Goal: Information Seeking & Learning: Learn about a topic

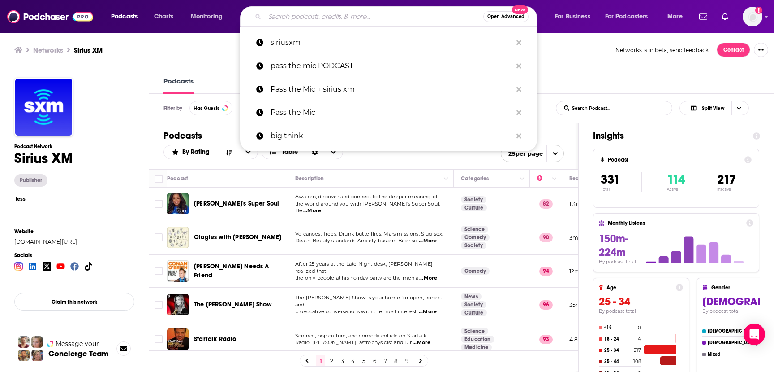
click at [381, 16] on input "Search podcasts, credits, & more..." at bounding box center [374, 16] width 219 height 14
paste input "Death, Sex & Money"
type input "Death, Sex & Money"
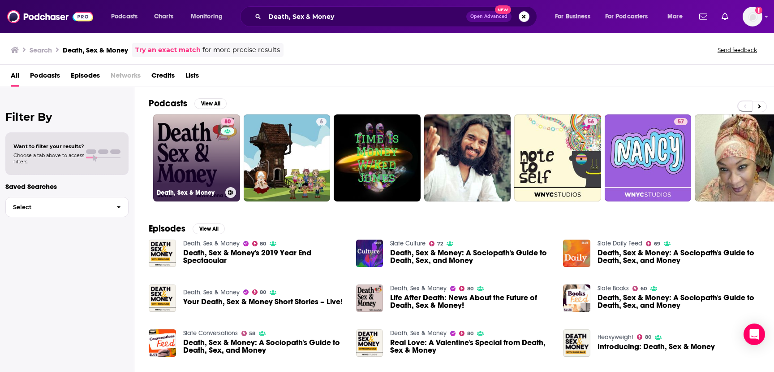
click at [194, 166] on link "80 Death, Sex & Money" at bounding box center [196, 157] width 87 height 87
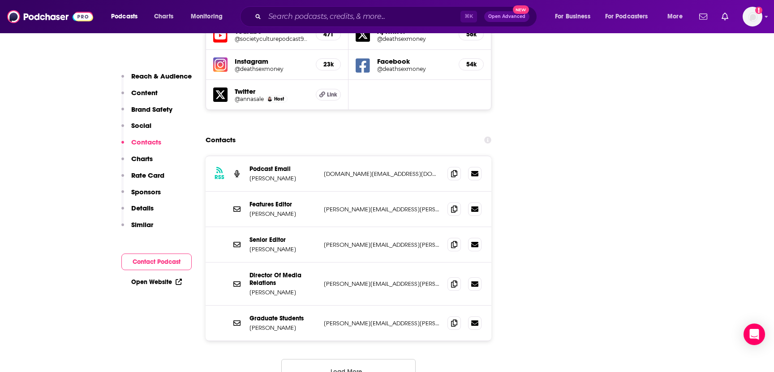
scroll to position [1092, 0]
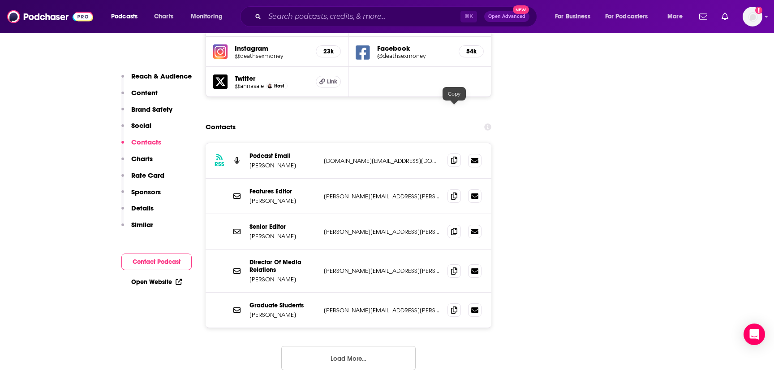
click at [454, 156] on icon at bounding box center [454, 159] width 6 height 7
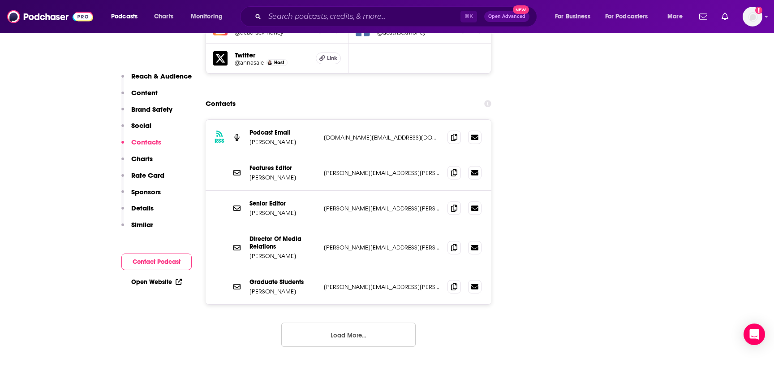
click at [320, 322] on button "Load More..." at bounding box center [348, 334] width 134 height 24
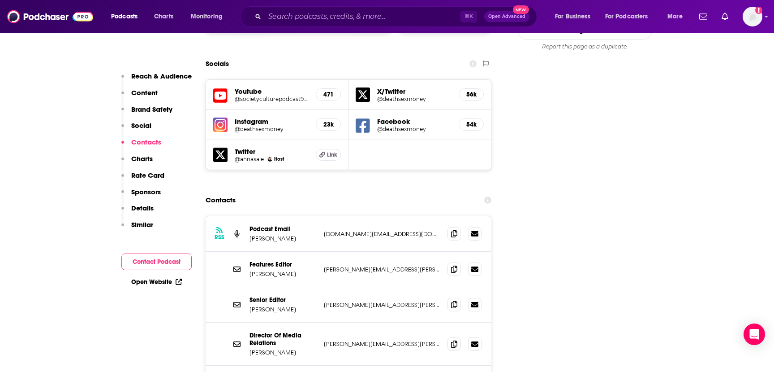
scroll to position [1026, 0]
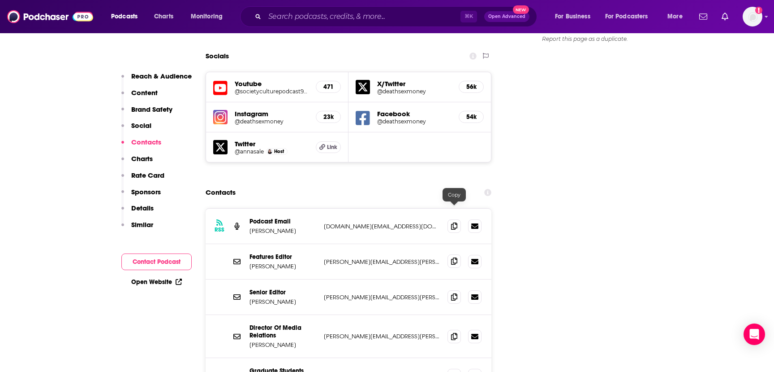
click at [453, 254] on span at bounding box center [454, 260] width 13 height 13
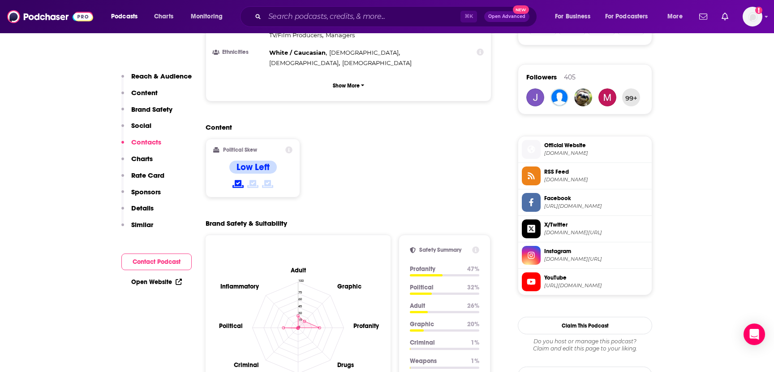
scroll to position [536, 0]
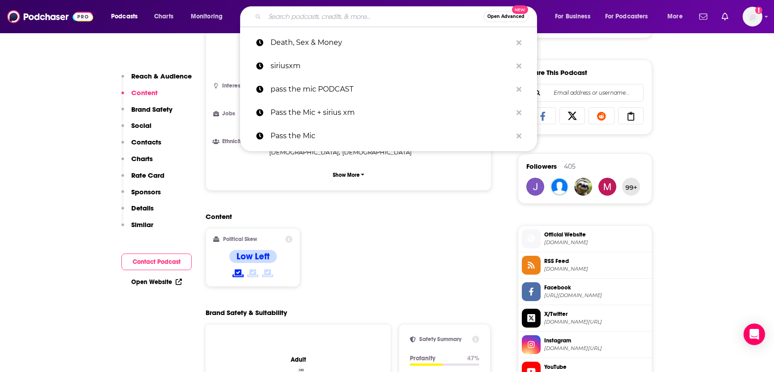
click at [339, 17] on input "Search podcasts, credits, & more..." at bounding box center [374, 16] width 219 height 14
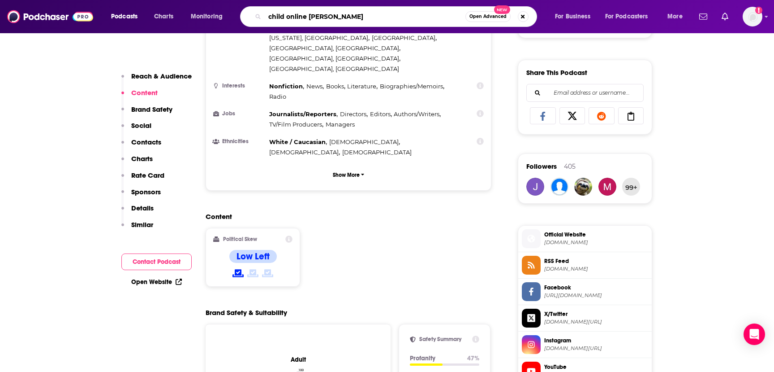
type input "child online safety"
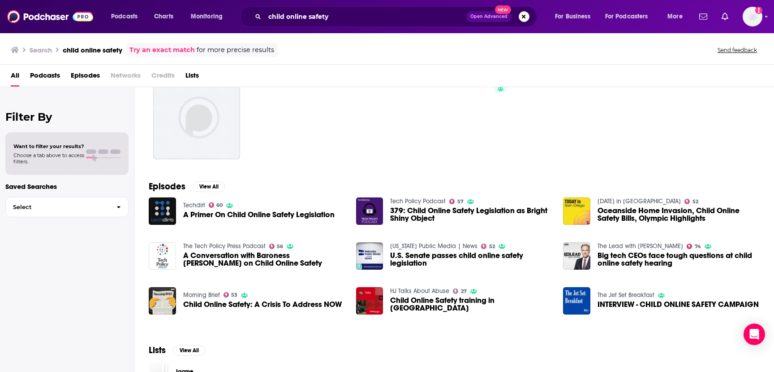
scroll to position [45, 0]
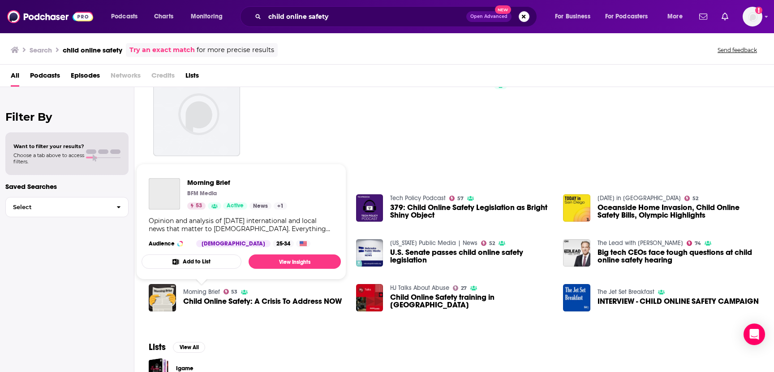
click at [202, 290] on link "Morning Brief" at bounding box center [201, 292] width 37 height 8
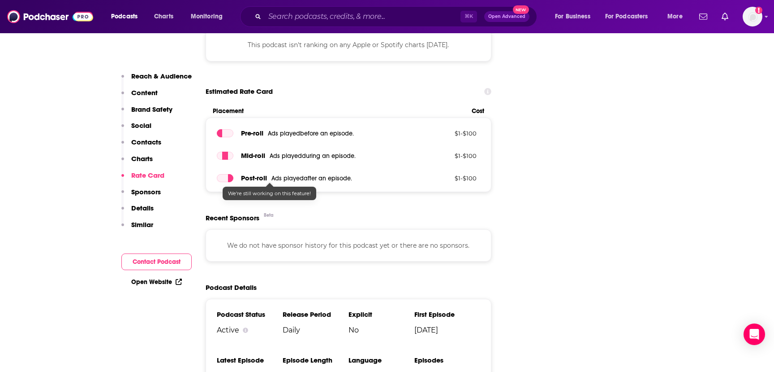
scroll to position [1096, 0]
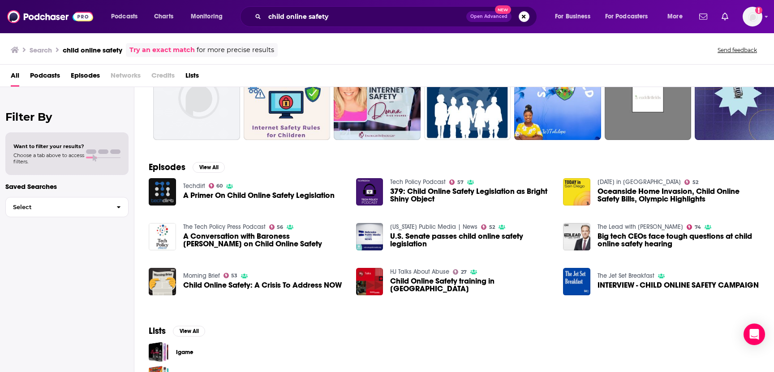
scroll to position [109, 0]
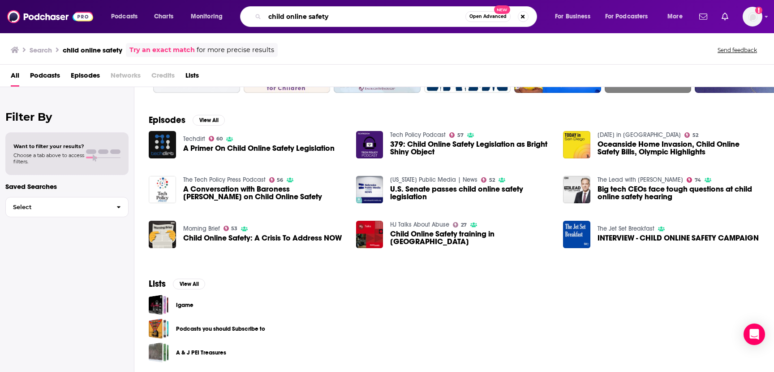
click at [312, 20] on input "child online safety" at bounding box center [365, 16] width 201 height 14
type input "parenting + safety"
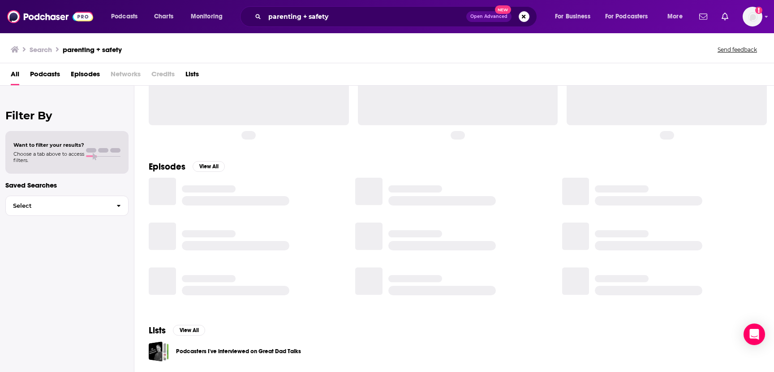
scroll to position [61, 0]
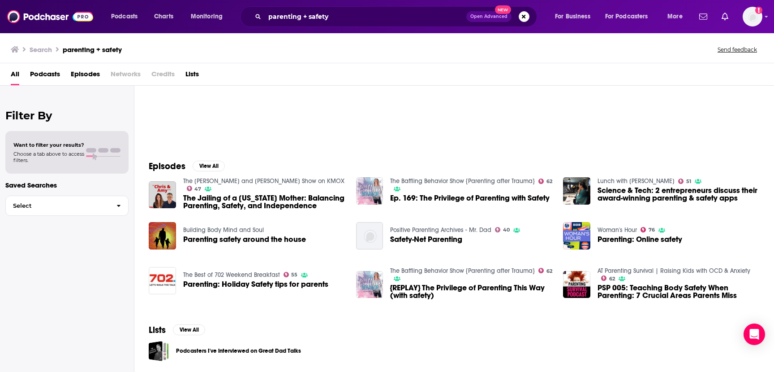
click at [618, 230] on div "Podcasts Charts Monitoring parenting + safety Open Advanced New For Business Fo…" at bounding box center [387, 186] width 774 height 372
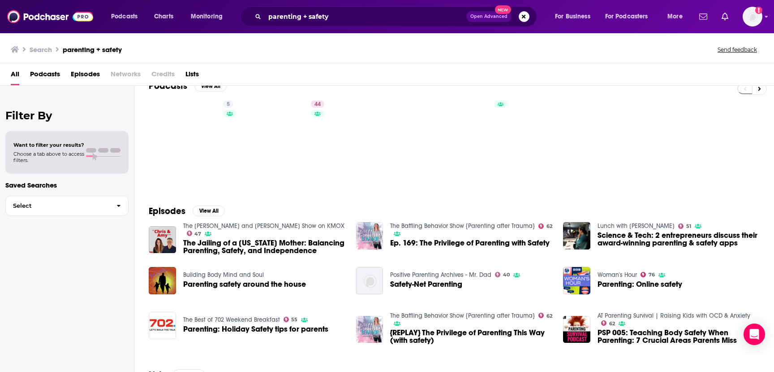
scroll to position [0, 0]
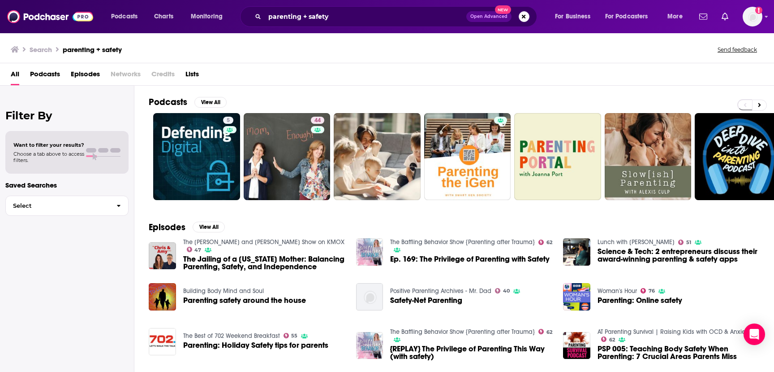
click at [482, 16] on span "Open Advanced" at bounding box center [489, 16] width 37 height 4
click at [580, 81] on div "All Podcasts Episodes Networks Credits Lists" at bounding box center [389, 76] width 757 height 18
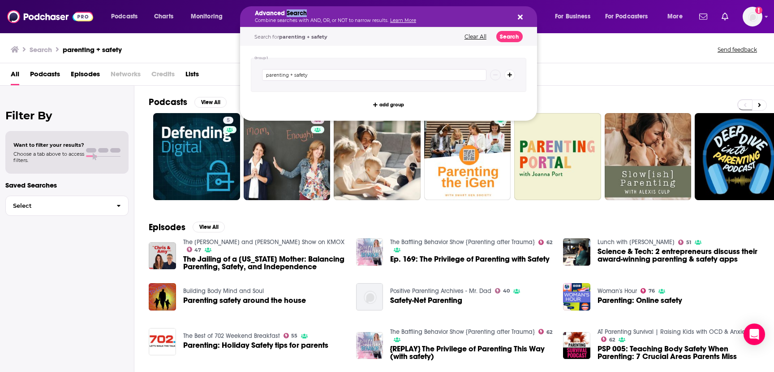
click at [299, 16] on h5 "Advanced Search" at bounding box center [381, 13] width 253 height 6
click at [211, 65] on div "All Podcasts Episodes Networks Credits Lists" at bounding box center [387, 74] width 774 height 22
click at [475, 35] on button "Clear All" at bounding box center [475, 37] width 27 height 6
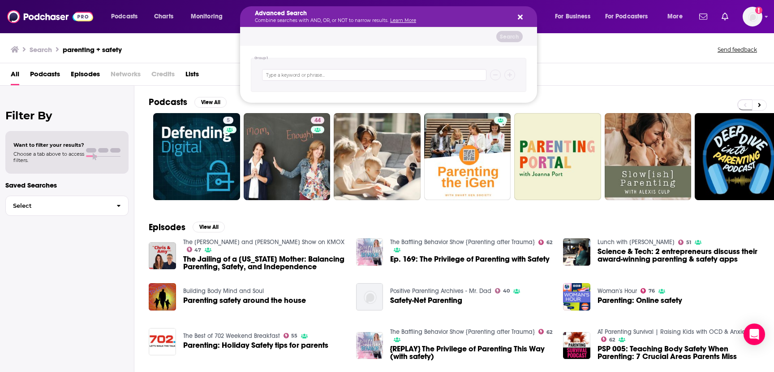
click at [476, 38] on div "Search" at bounding box center [388, 36] width 297 height 18
click at [289, 76] on input "Search podcasts, credits, & more..." at bounding box center [374, 75] width 225 height 12
click at [290, 75] on input "Search podcasts, credits, & more..." at bounding box center [374, 75] width 225 height 12
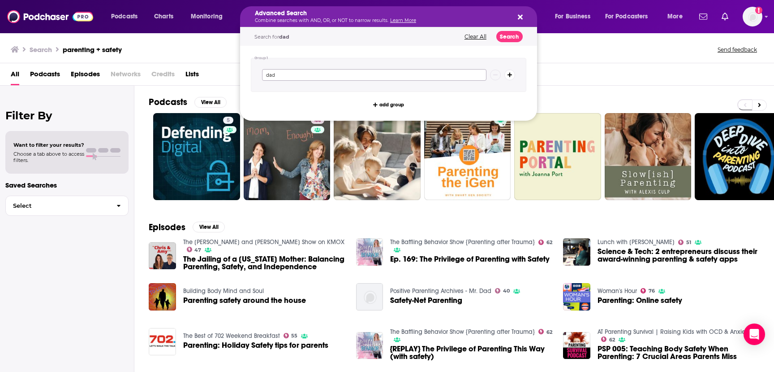
type input "dad"
click at [509, 39] on button "Search" at bounding box center [510, 36] width 26 height 11
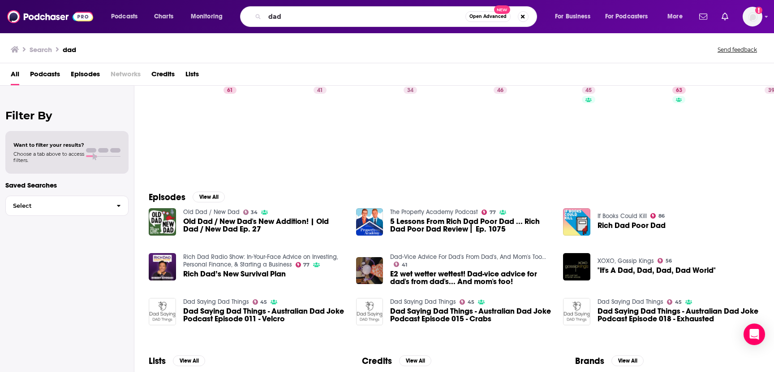
scroll to position [40, 0]
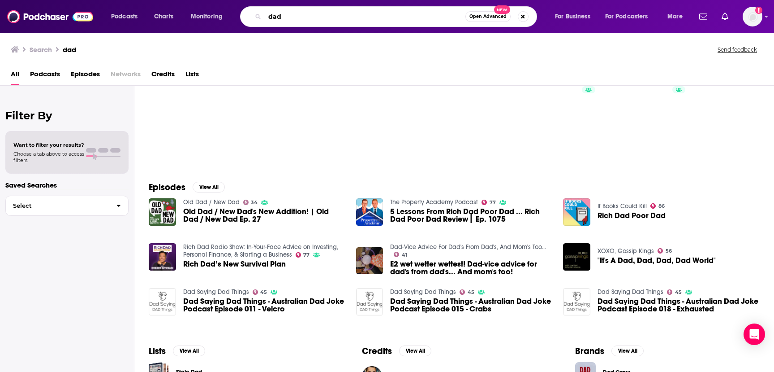
click at [277, 18] on input "dad" at bounding box center [365, 16] width 201 height 14
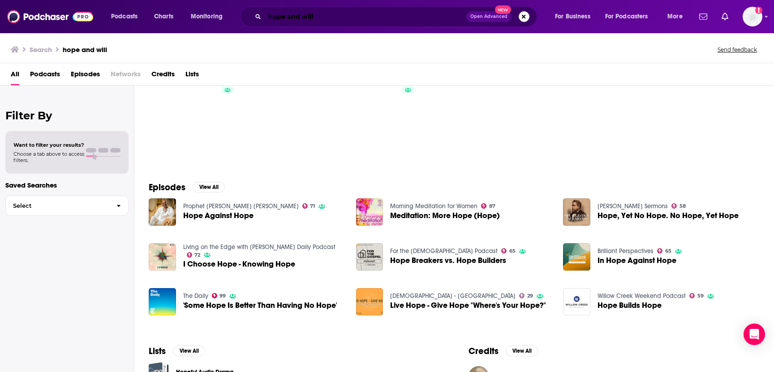
click at [294, 12] on input "hope and will" at bounding box center [366, 16] width 202 height 14
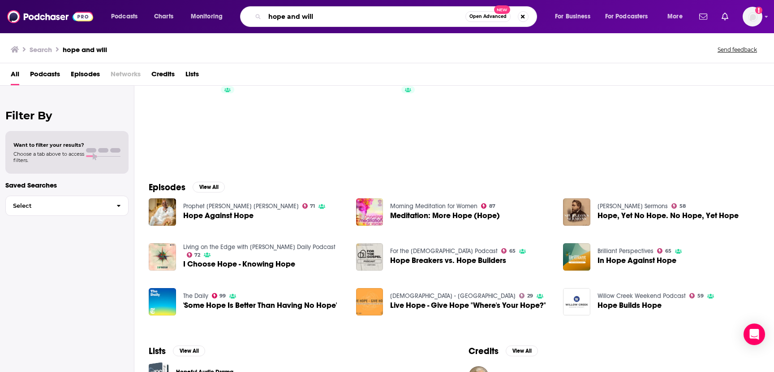
click at [294, 12] on input "hope and will" at bounding box center [365, 16] width 201 height 14
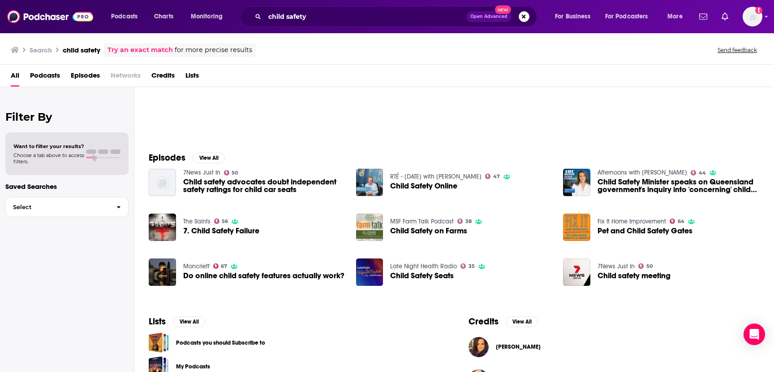
scroll to position [73, 0]
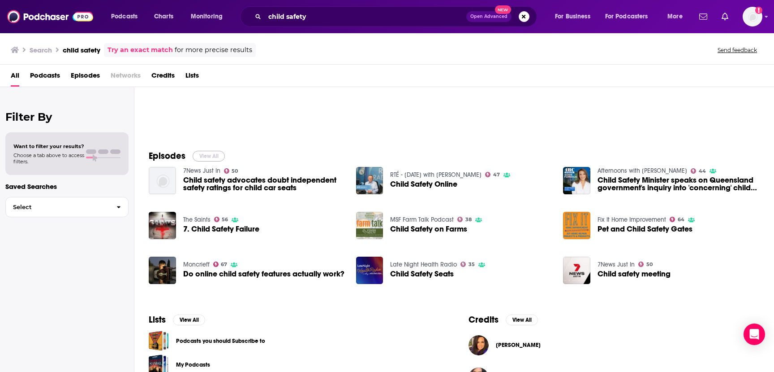
click at [215, 156] on button "View All" at bounding box center [209, 156] width 32 height 11
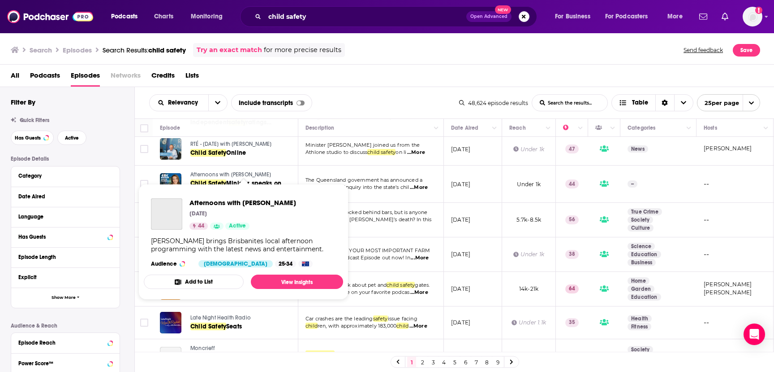
scroll to position [51, 0]
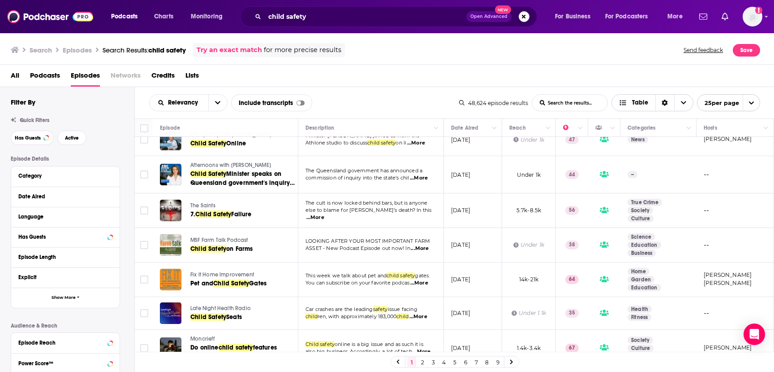
click at [624, 102] on icon "Choose View" at bounding box center [623, 102] width 8 height 6
click at [338, 101] on div "Relevancy List Search Input Search the results... Include transcripts Table" at bounding box center [304, 102] width 310 height 17
click at [215, 103] on icon "open menu" at bounding box center [217, 102] width 5 height 6
click at [188, 135] on span "By Rating" at bounding box center [194, 133] width 53 height 5
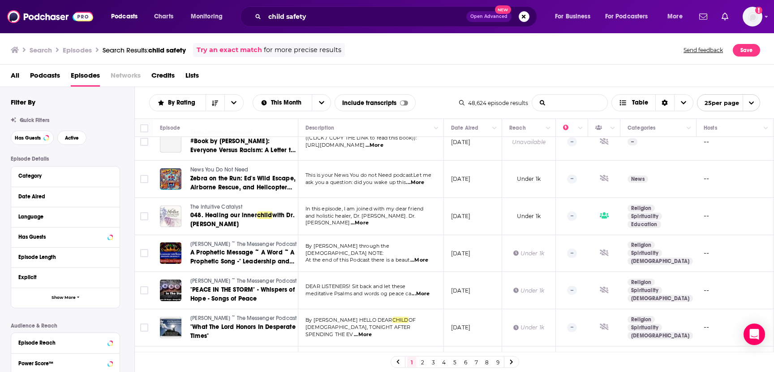
click at [579, 103] on safety-list-search-input "List Search Input" at bounding box center [569, 103] width 75 height 16
click at [662, 106] on div "Sort Direction" at bounding box center [665, 103] width 19 height 16
click at [683, 104] on icon "Choose View" at bounding box center [683, 102] width 5 height 3
click at [754, 101] on icon "open menu" at bounding box center [752, 103] width 6 height 6
click at [428, 96] on div "By Rating This Month List Search Input Search the results... Include transcript…" at bounding box center [304, 102] width 310 height 17
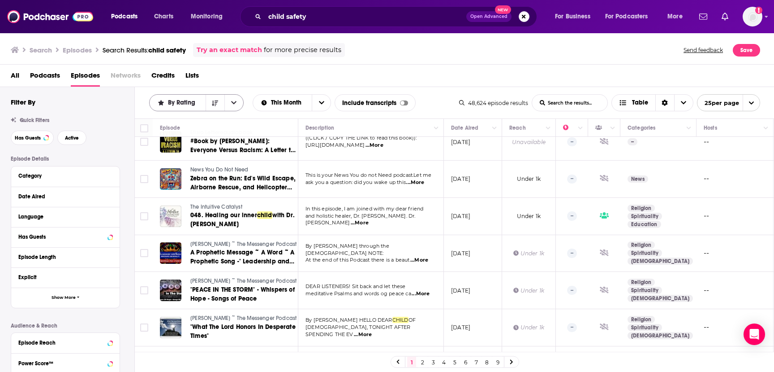
click at [234, 104] on icon "open menu" at bounding box center [233, 102] width 5 height 3
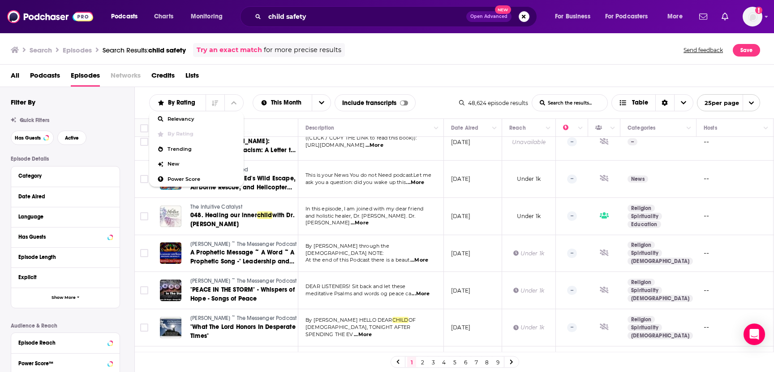
click at [254, 82] on div "All Podcasts Episodes Networks Credits Lists" at bounding box center [389, 77] width 757 height 18
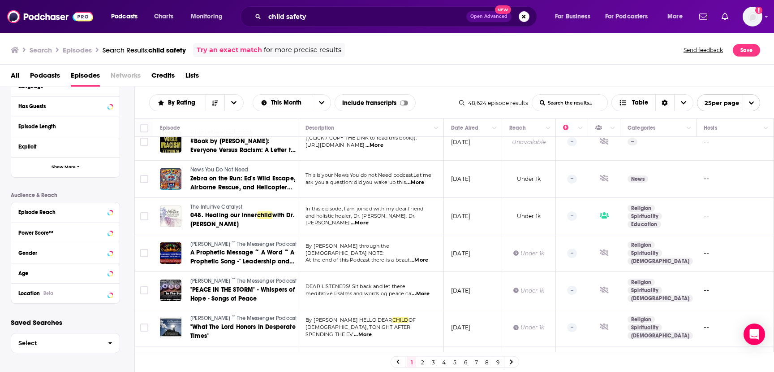
scroll to position [0, 0]
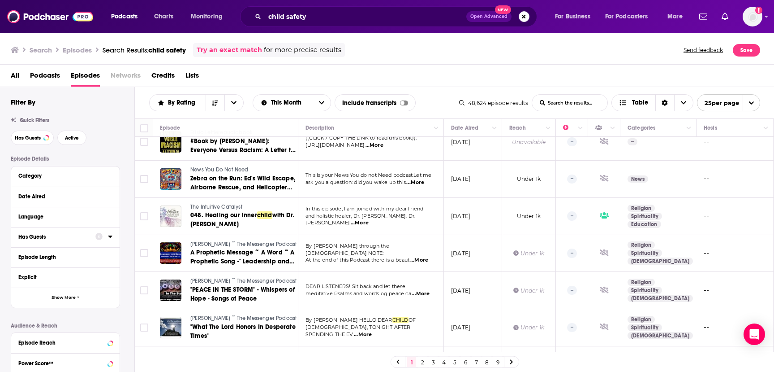
click at [37, 234] on div "Has Guests" at bounding box center [53, 237] width 71 height 6
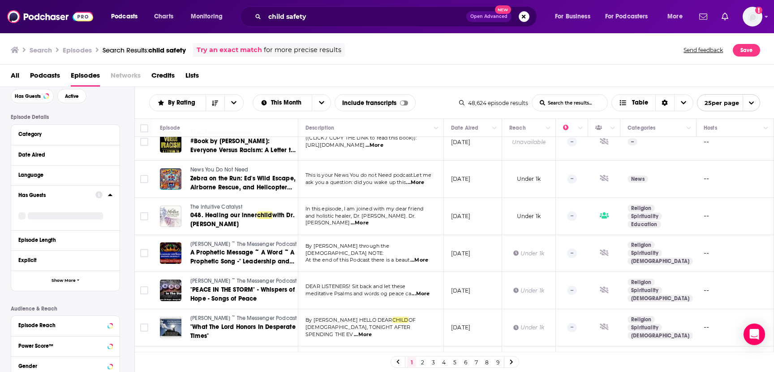
scroll to position [48, 0]
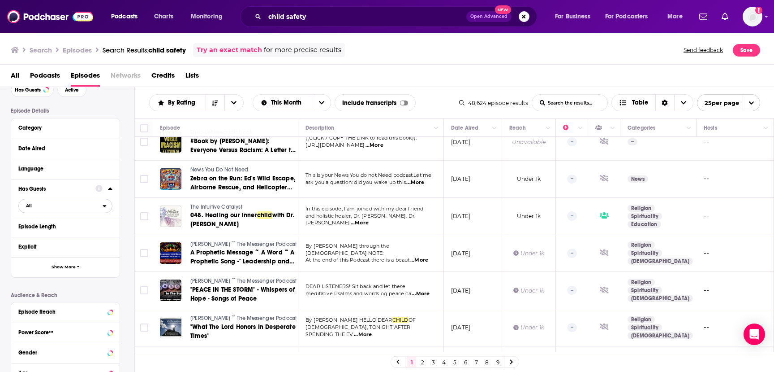
click at [99, 207] on span "All" at bounding box center [61, 205] width 84 height 12
click at [69, 248] on span "Has guests" at bounding box center [49, 249] width 52 height 5
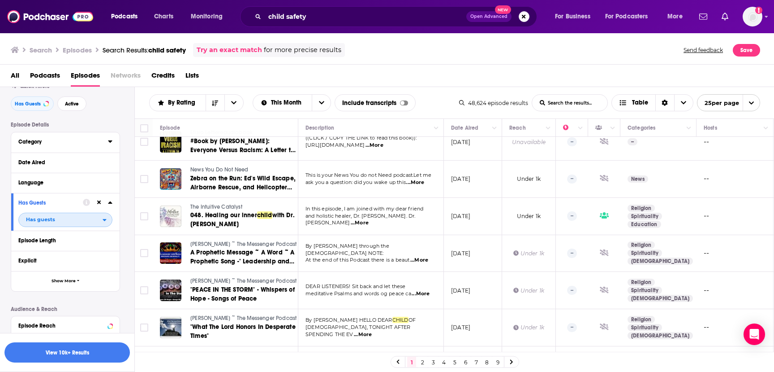
scroll to position [0, 0]
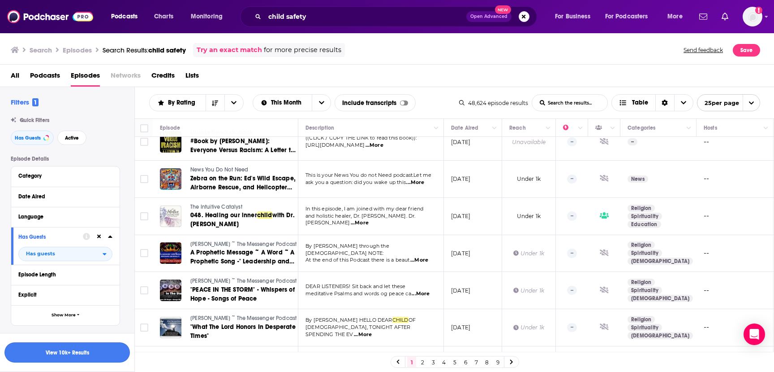
click at [72, 351] on button "View 10k+ Results" at bounding box center [66, 352] width 125 height 20
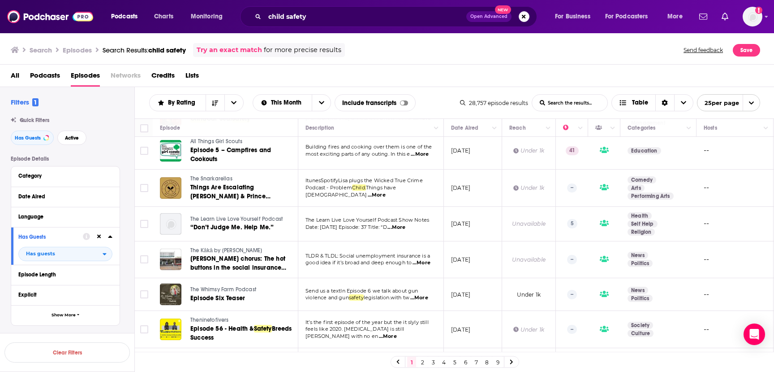
scroll to position [325, 0]
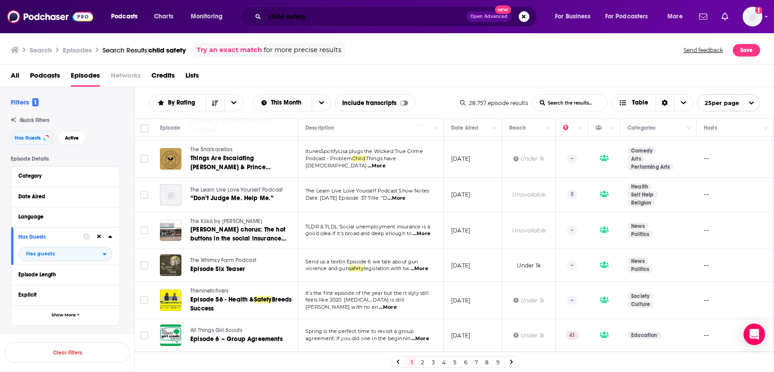
click at [291, 18] on input "child safety" at bounding box center [366, 16] width 202 height 14
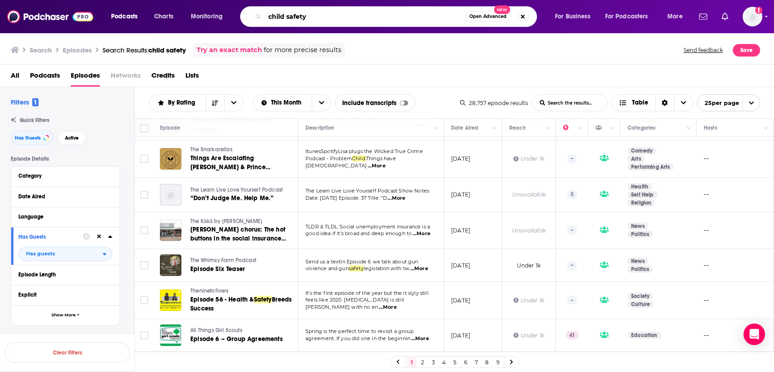
click at [291, 18] on input "child safety" at bounding box center [365, 16] width 201 height 14
type input "raising good humans"
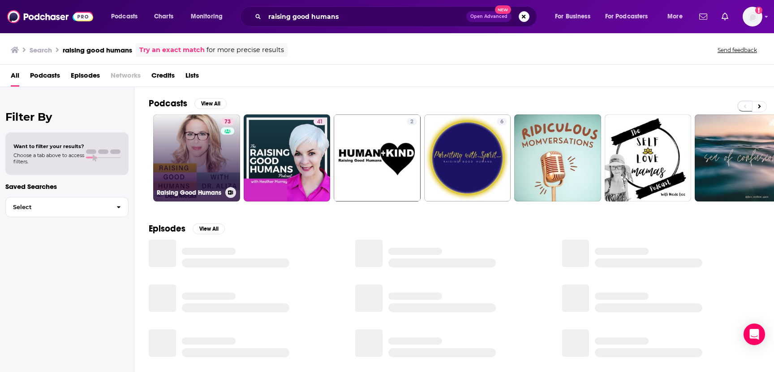
click at [194, 163] on link "73 Raising Good Humans" at bounding box center [196, 157] width 87 height 87
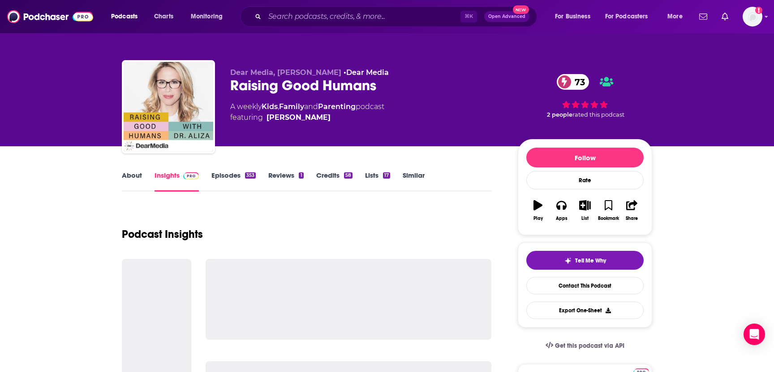
click at [411, 173] on link "Similar" at bounding box center [414, 181] width 22 height 21
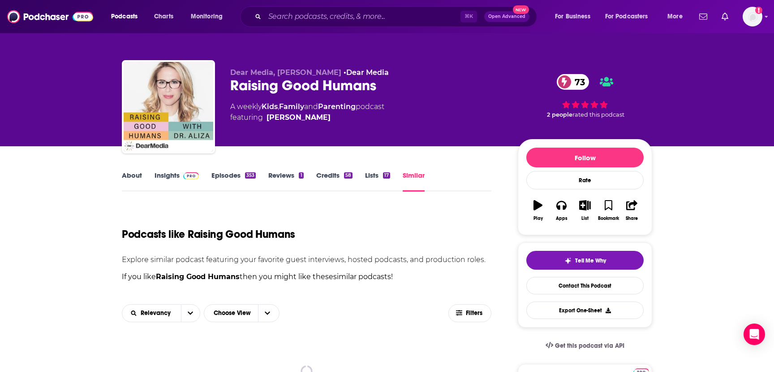
click at [413, 176] on link "Similar" at bounding box center [414, 181] width 22 height 21
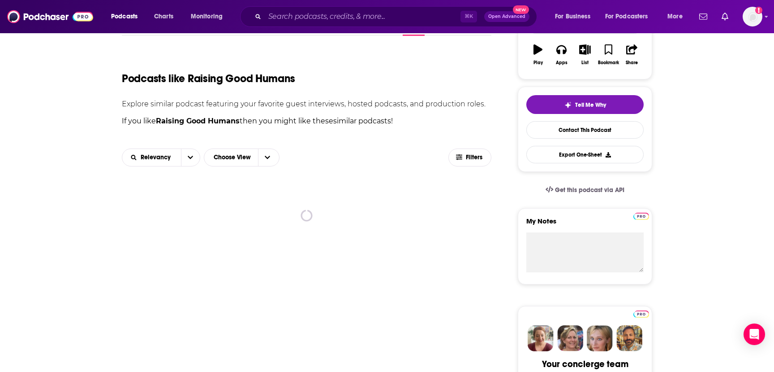
scroll to position [186, 0]
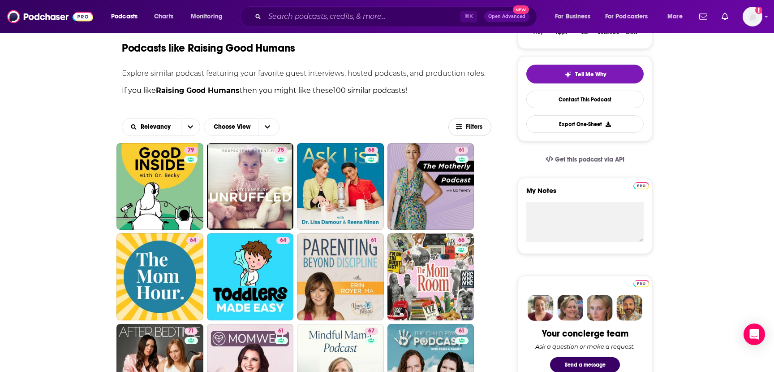
click at [468, 124] on span "Filters" at bounding box center [475, 127] width 18 height 6
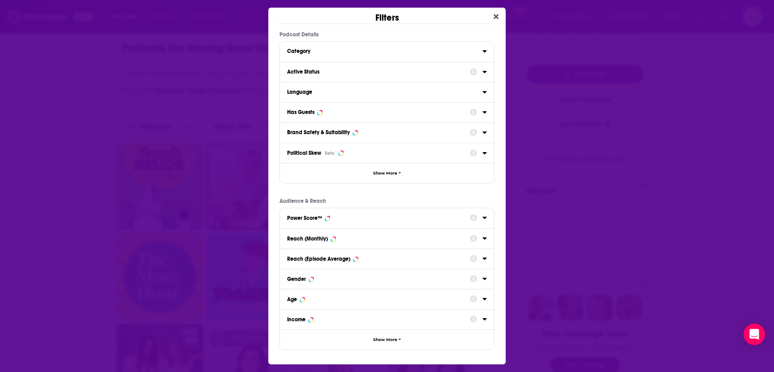
click at [486, 71] on icon "Dialog" at bounding box center [485, 72] width 4 height 2
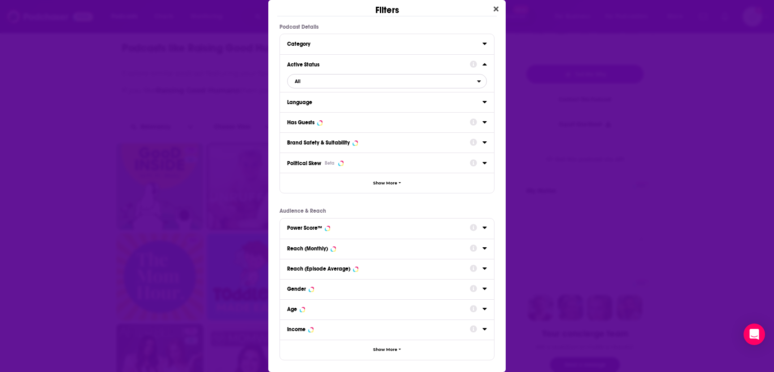
click at [413, 81] on span "All" at bounding box center [383, 81] width 190 height 12
click at [384, 106] on div "Active 78" at bounding box center [387, 110] width 200 height 15
click at [486, 124] on icon "Dialog" at bounding box center [485, 121] width 4 height 7
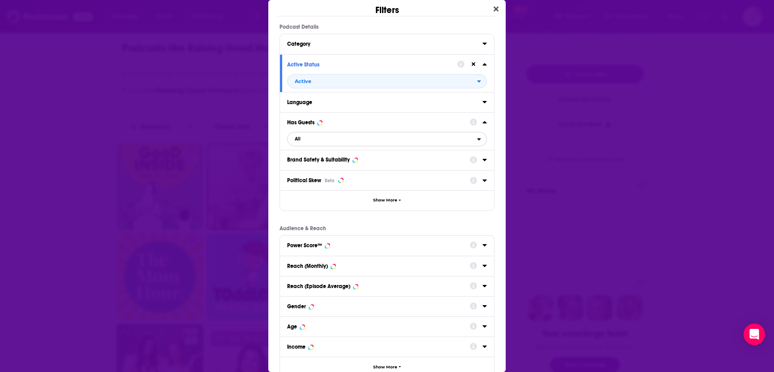
click at [377, 144] on span "All" at bounding box center [383, 139] width 190 height 12
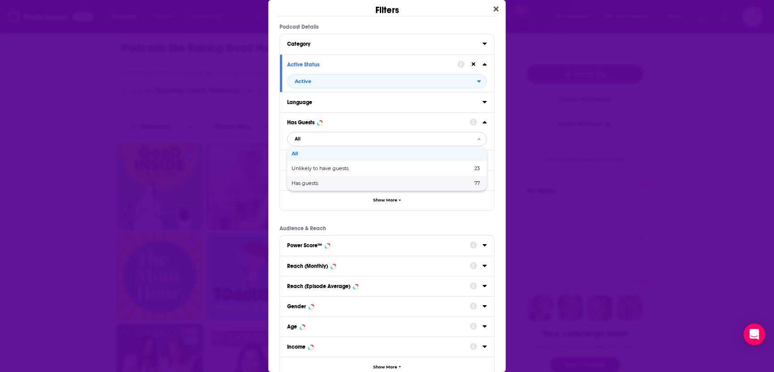
click at [368, 180] on div "Has guests 77" at bounding box center [387, 183] width 200 height 15
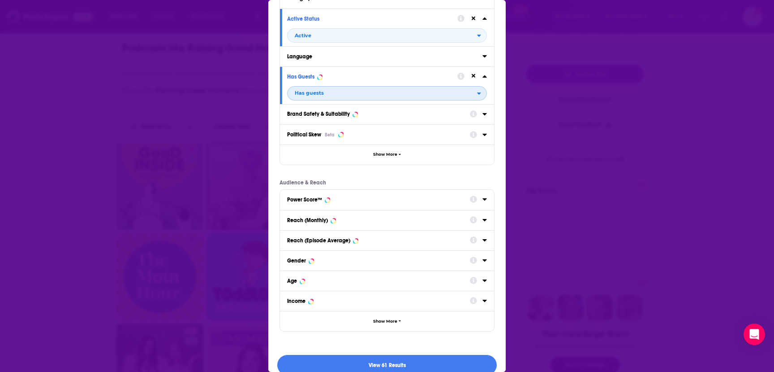
scroll to position [59, 0]
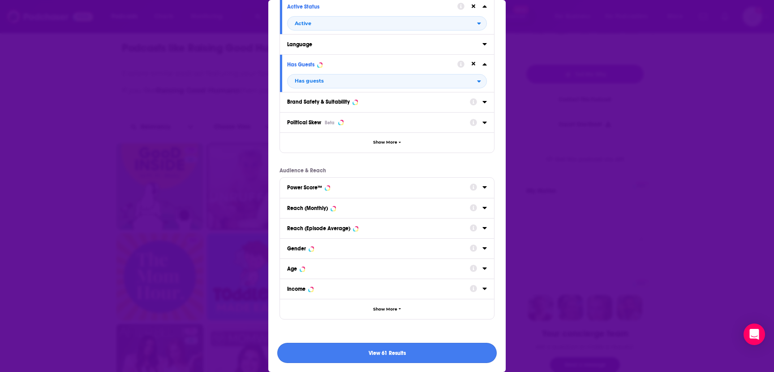
click at [394, 355] on button "View 61 Results" at bounding box center [387, 352] width 220 height 20
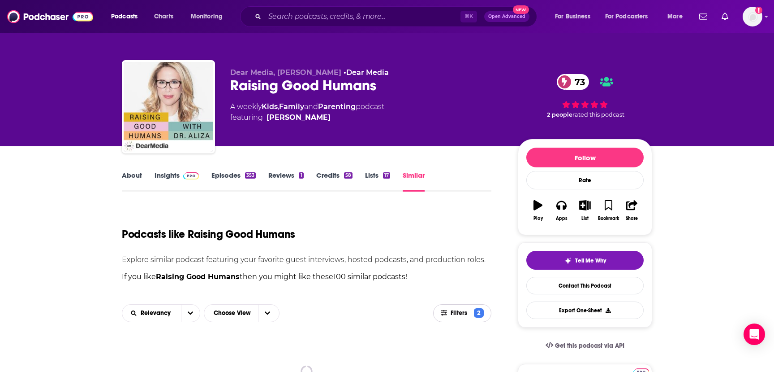
scroll to position [186, 0]
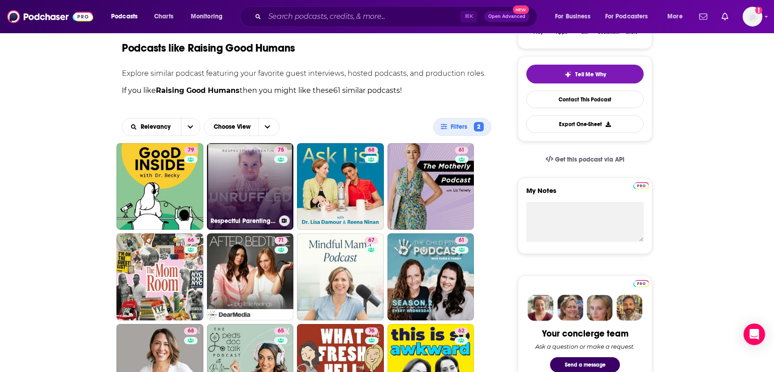
click at [254, 184] on link "75 Respectful Parenting: [PERSON_NAME] Unruffled" at bounding box center [250, 186] width 87 height 87
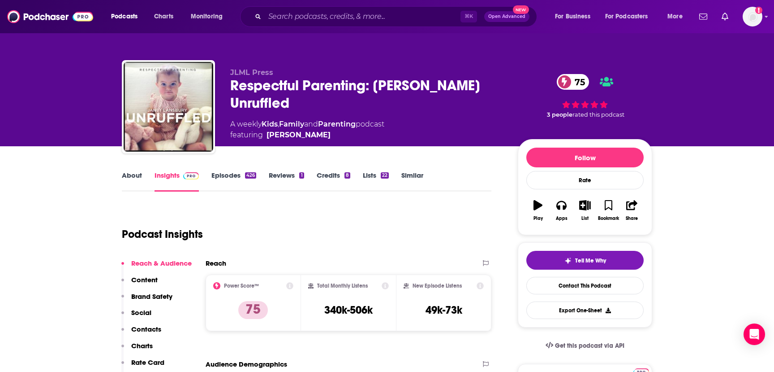
scroll to position [5, 0]
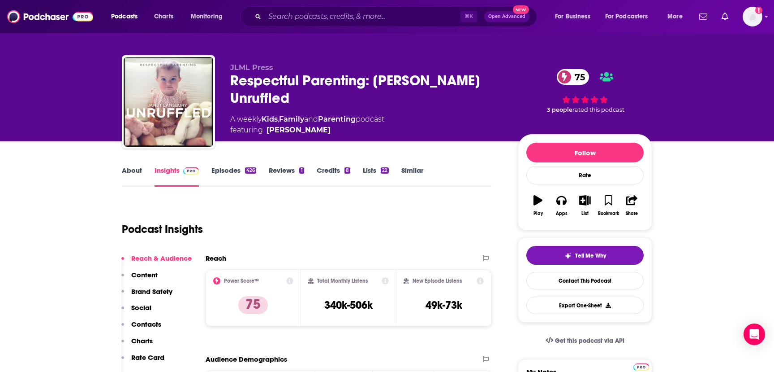
drag, startPoint x: 293, startPoint y: 97, endPoint x: 231, endPoint y: 83, distance: 63.4
click at [231, 83] on div "Respectful Parenting: [PERSON_NAME] Unruffled 75" at bounding box center [366, 89] width 273 height 35
copy h2 "Respectful Parenting: [PERSON_NAME] Unruffled"
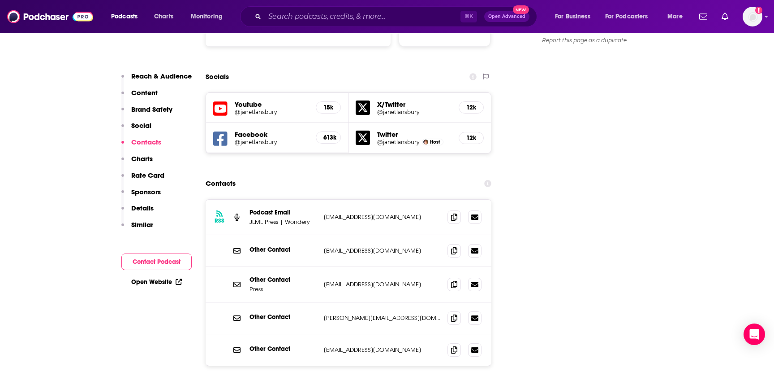
scroll to position [999, 0]
click at [455, 212] on icon at bounding box center [454, 215] width 6 height 7
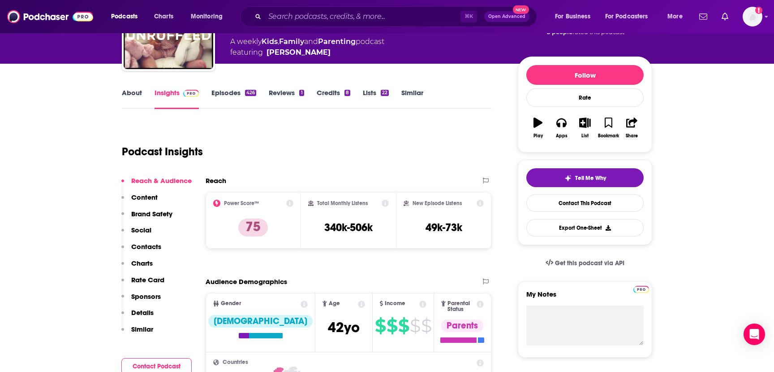
scroll to position [0, 0]
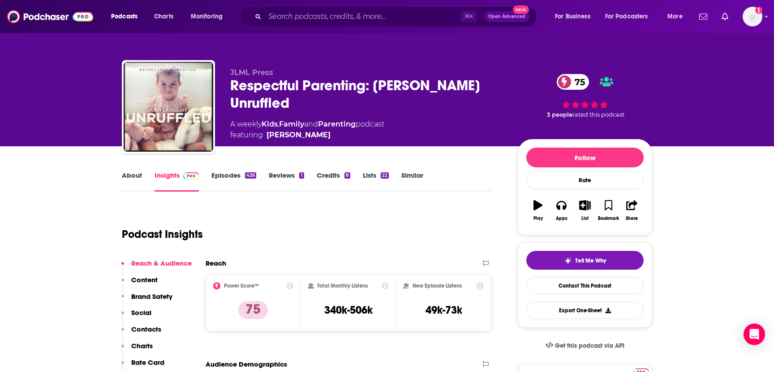
click at [276, 90] on div "Respectful Parenting: [PERSON_NAME] Unruffled 75" at bounding box center [366, 94] width 273 height 35
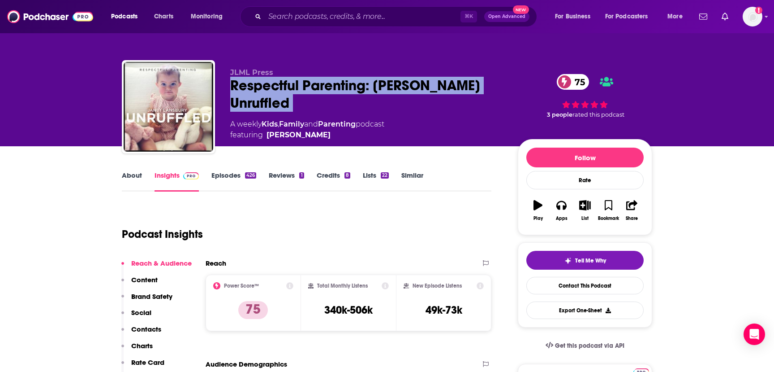
click at [276, 90] on div "Respectful Parenting: [PERSON_NAME] Unruffled 75" at bounding box center [366, 94] width 273 height 35
copy div "Respectful Parenting: [PERSON_NAME] Unruffled 75"
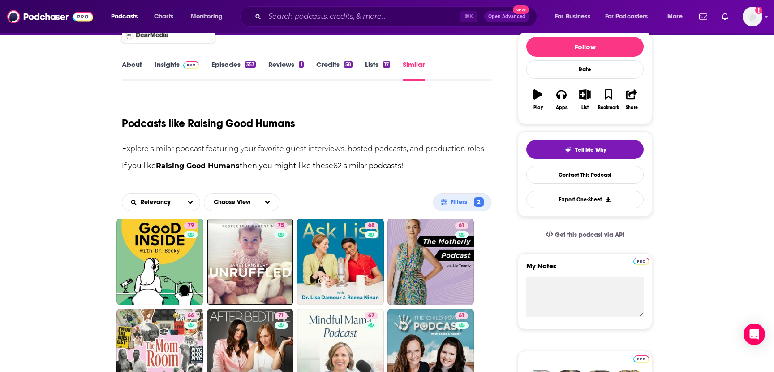
scroll to position [154, 0]
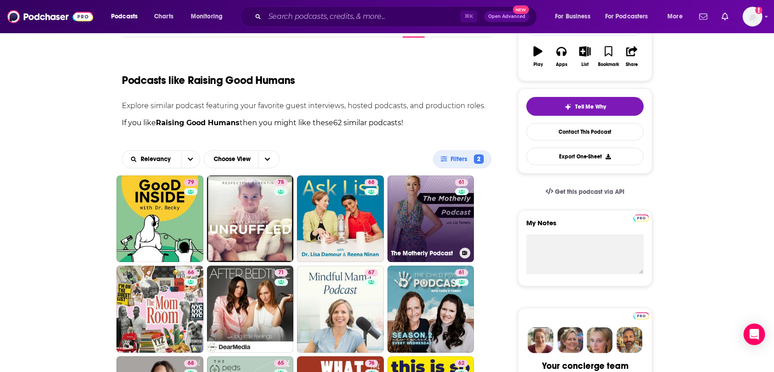
click at [415, 222] on link "61 The Motherly Podcast" at bounding box center [431, 218] width 87 height 87
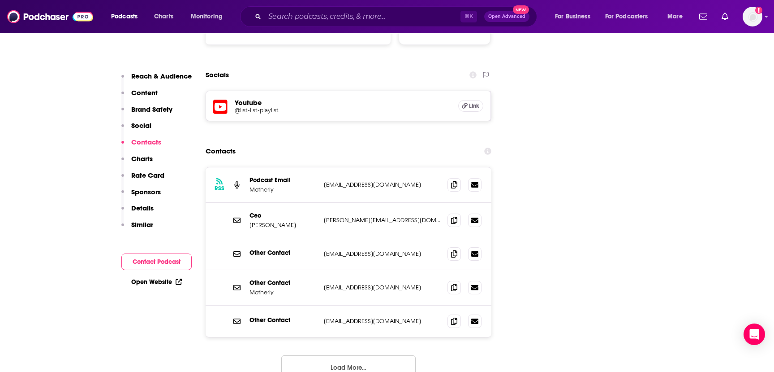
scroll to position [1044, 0]
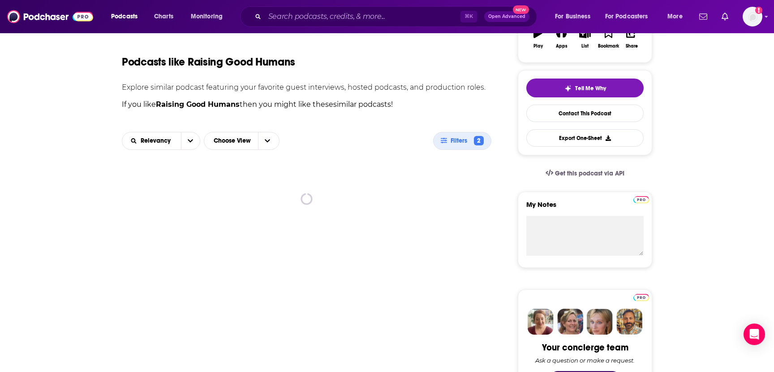
scroll to position [190, 0]
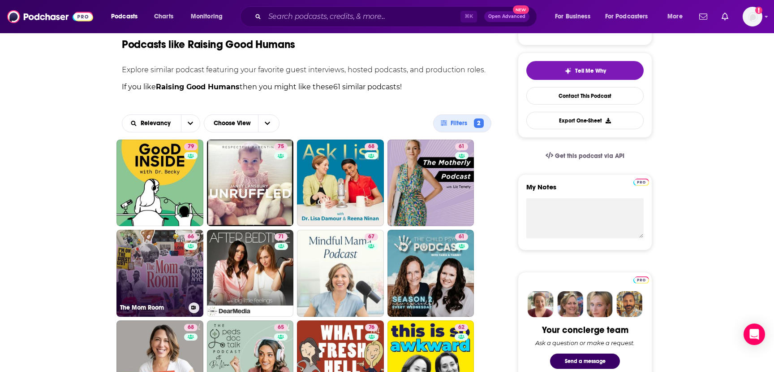
click at [180, 266] on link "66 The Mom Room" at bounding box center [160, 272] width 87 height 87
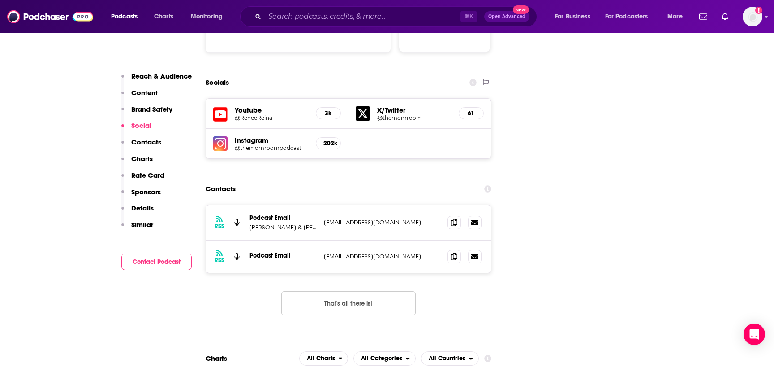
scroll to position [1046, 0]
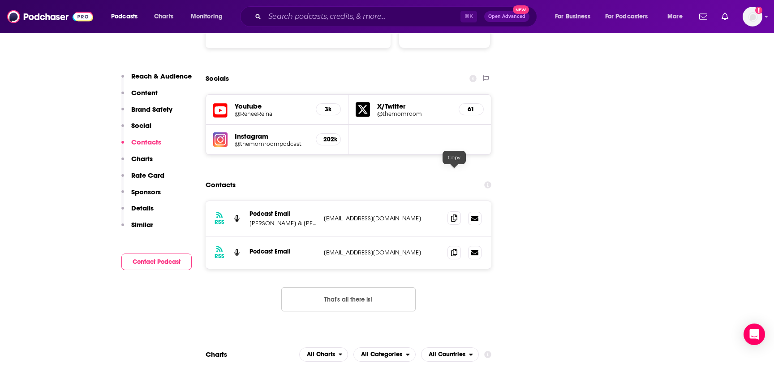
click at [454, 214] on icon at bounding box center [454, 217] width 6 height 7
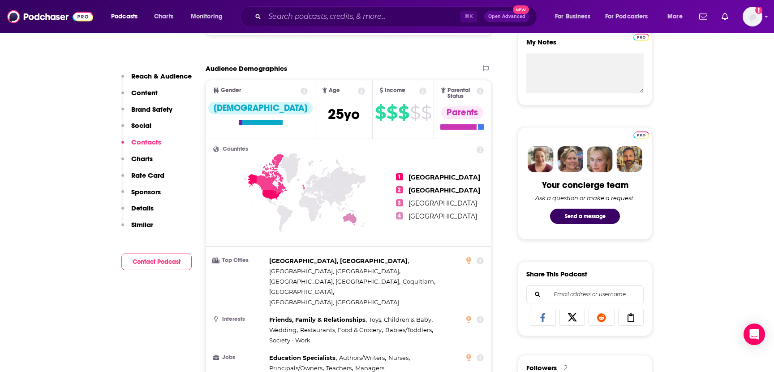
scroll to position [0, 0]
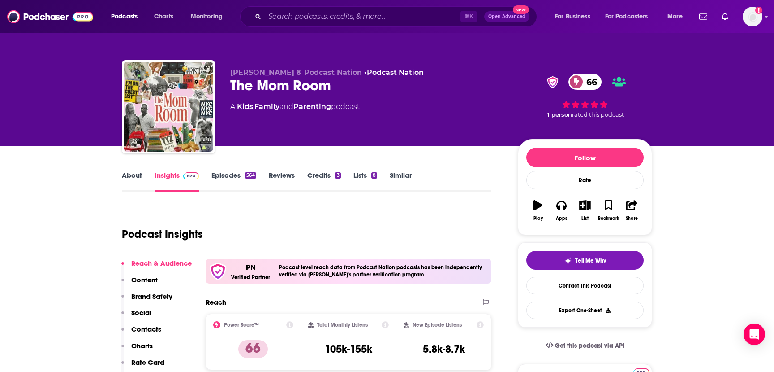
click at [296, 82] on div "The Mom Room 66" at bounding box center [366, 85] width 273 height 17
copy div "The Mom Room 66"
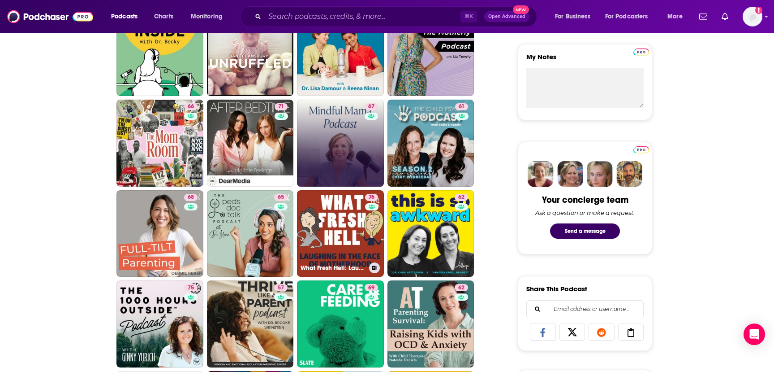
scroll to position [347, 0]
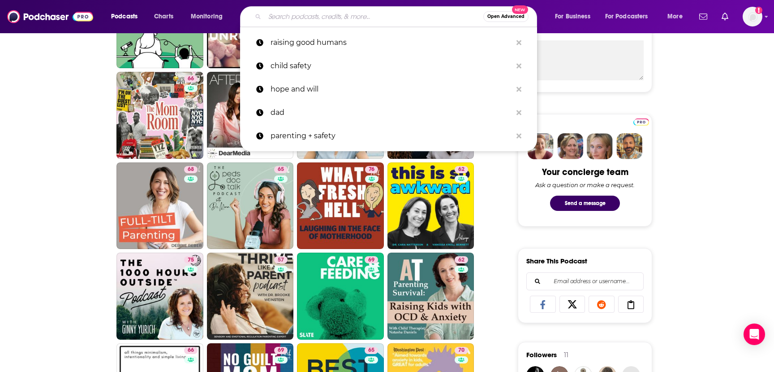
click at [300, 14] on input "Search podcasts, credits, & more..." at bounding box center [374, 16] width 219 height 14
paste input "The Dad Edge Podcast"
type input "The Dad Edge Podcast"
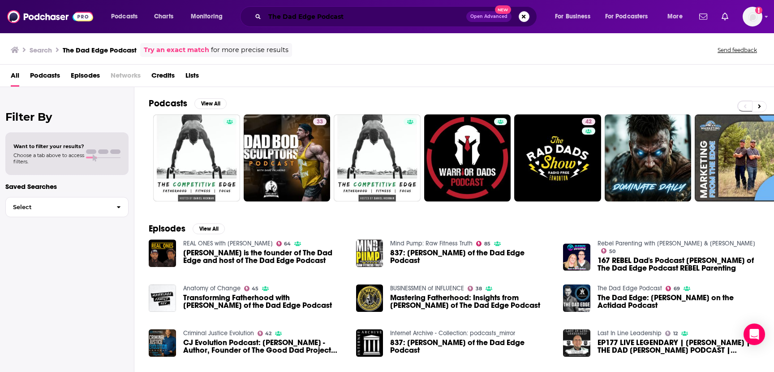
click at [295, 18] on input "The Dad Edge Podcast" at bounding box center [366, 16] width 202 height 14
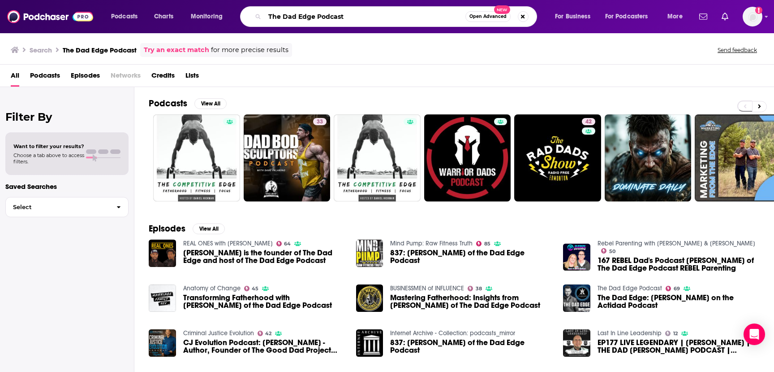
click at [295, 18] on input "The Dad Edge Podcast" at bounding box center [365, 16] width 201 height 14
type input "good parenting"
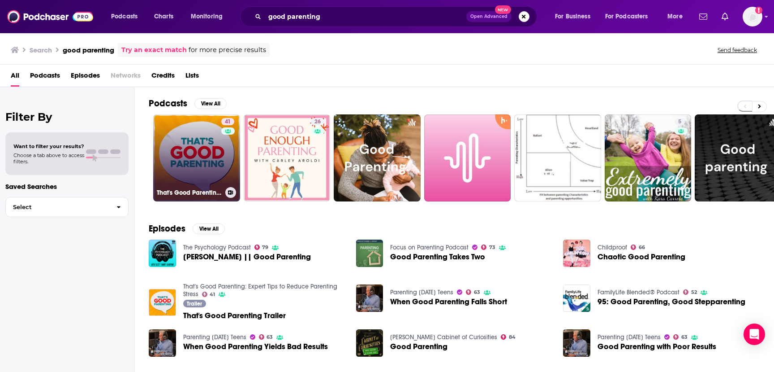
click at [193, 148] on link "41 That's Good Parenting: Expert Tips to Reduce Parenting Stress" at bounding box center [196, 157] width 87 height 87
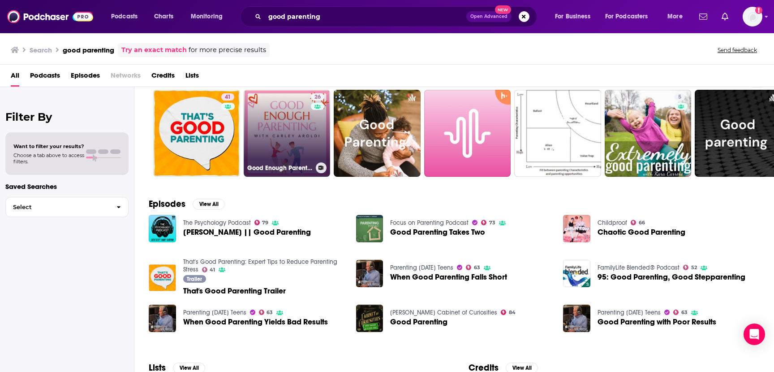
scroll to position [26, 0]
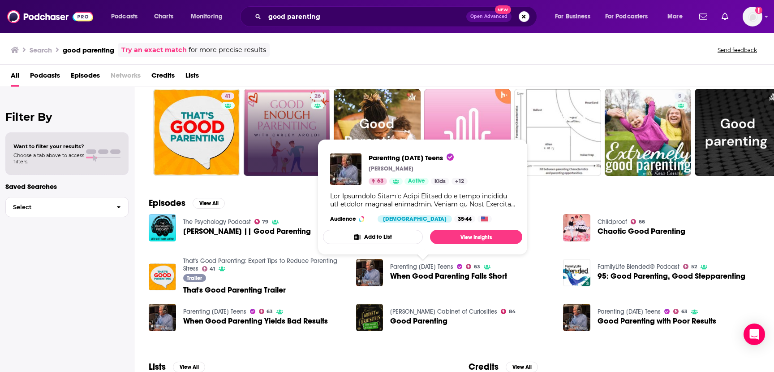
click at [415, 267] on link "Parenting [DATE] Teens" at bounding box center [421, 267] width 63 height 8
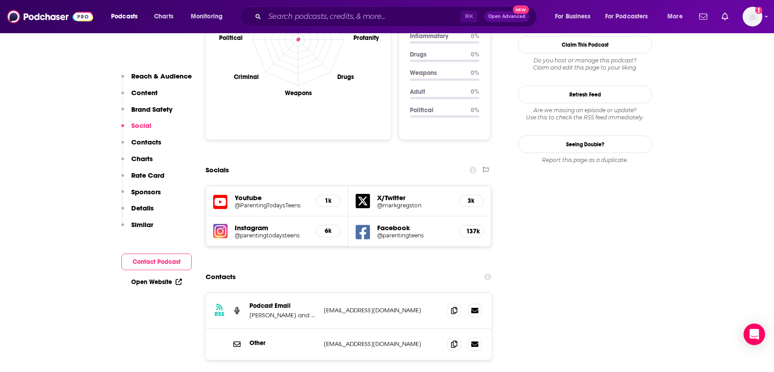
scroll to position [969, 0]
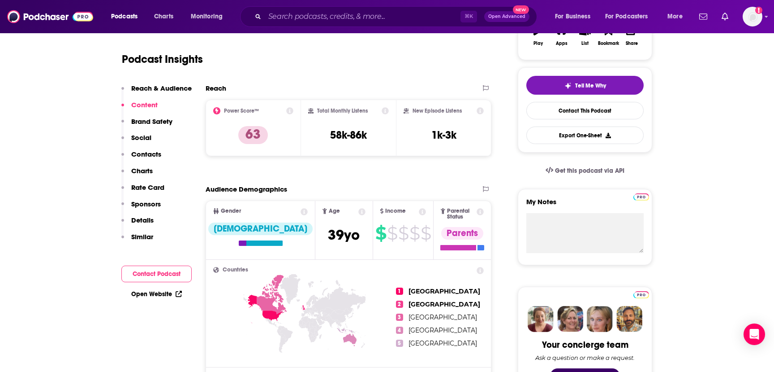
scroll to position [0, 0]
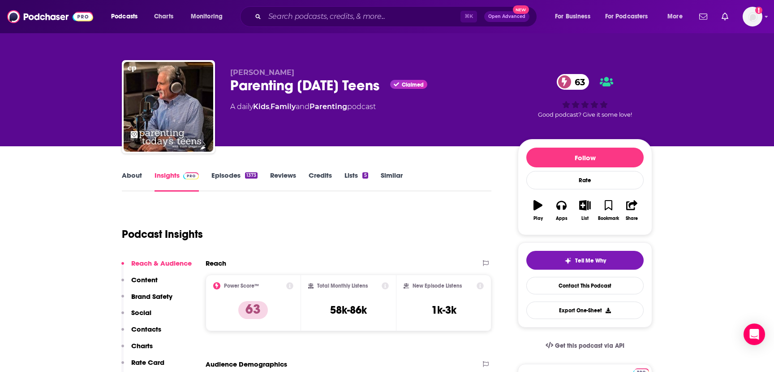
click at [391, 177] on link "Similar" at bounding box center [392, 181] width 22 height 21
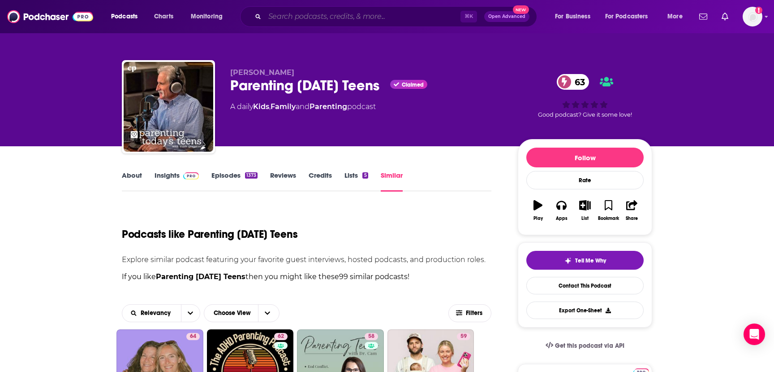
click at [302, 14] on input "Search podcasts, credits, & more..." at bounding box center [363, 16] width 196 height 14
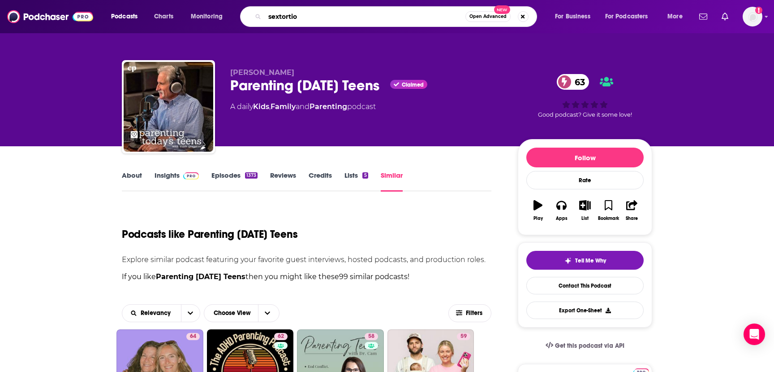
type input "sextortion"
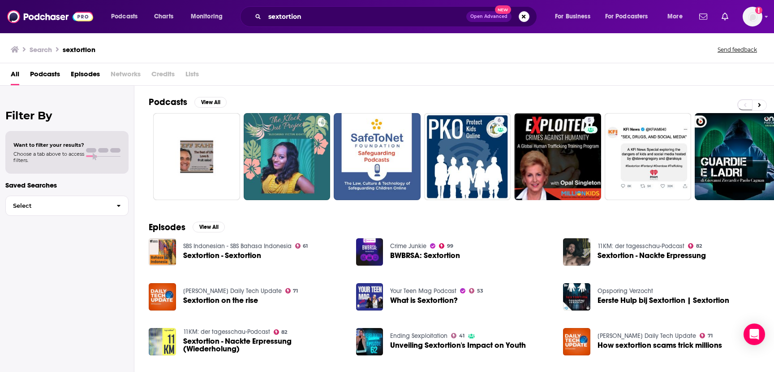
scroll to position [2, 0]
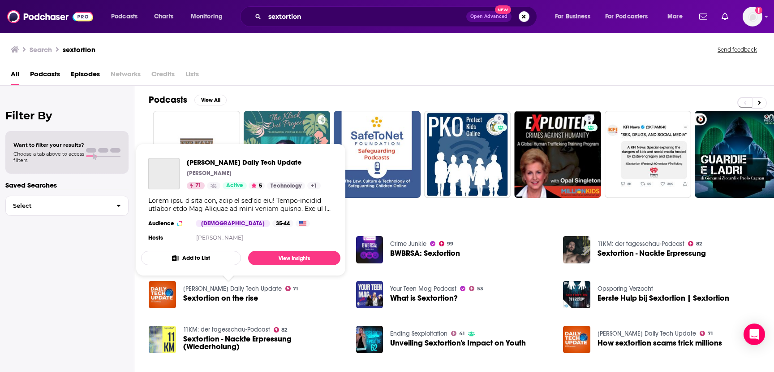
click at [222, 289] on link "[PERSON_NAME] Daily Tech Update" at bounding box center [232, 289] width 99 height 8
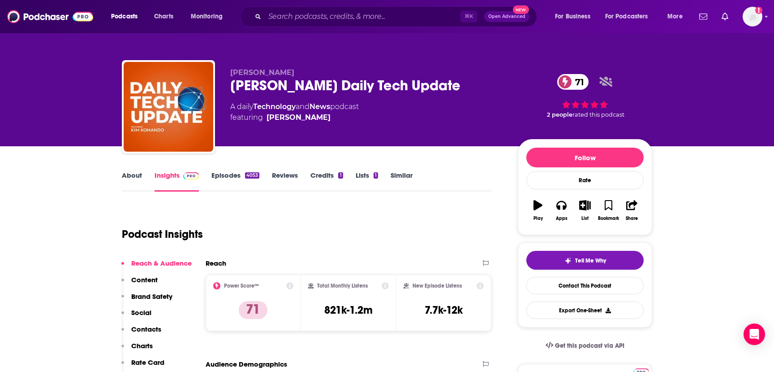
click at [314, 85] on div "[PERSON_NAME] Daily Tech Update 71" at bounding box center [366, 85] width 273 height 17
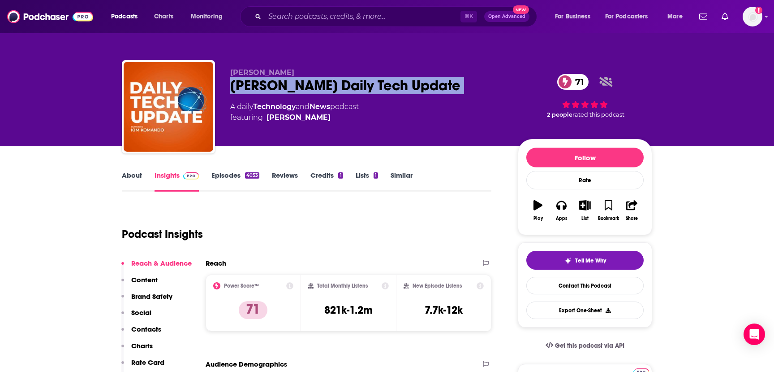
click at [314, 85] on div "[PERSON_NAME] Daily Tech Update 71" at bounding box center [366, 85] width 273 height 17
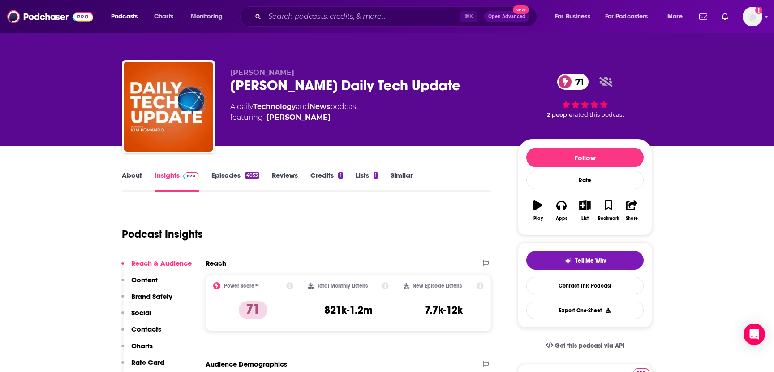
click at [301, 84] on div "[PERSON_NAME] Daily Tech Update 71" at bounding box center [366, 85] width 273 height 17
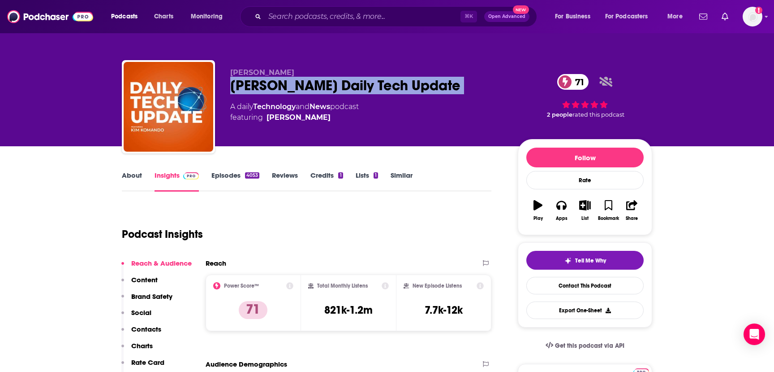
drag, startPoint x: 314, startPoint y: 85, endPoint x: 301, endPoint y: 84, distance: 13.5
click at [301, 84] on div "[PERSON_NAME] Daily Tech Update 71" at bounding box center [366, 85] width 273 height 17
copy div "[PERSON_NAME] Daily Tech Update 71"
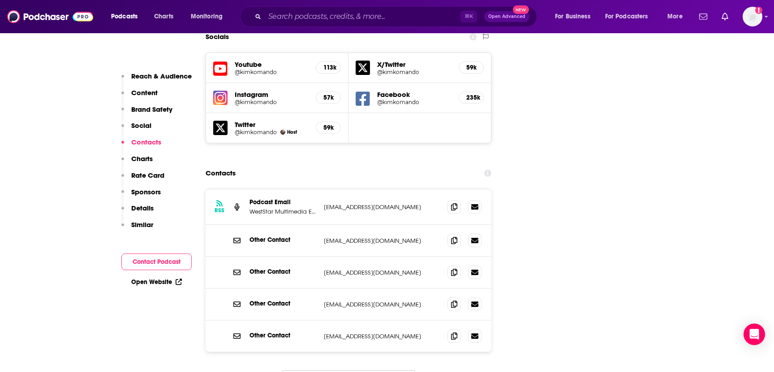
scroll to position [1036, 0]
click at [454, 202] on icon at bounding box center [454, 205] width 6 height 7
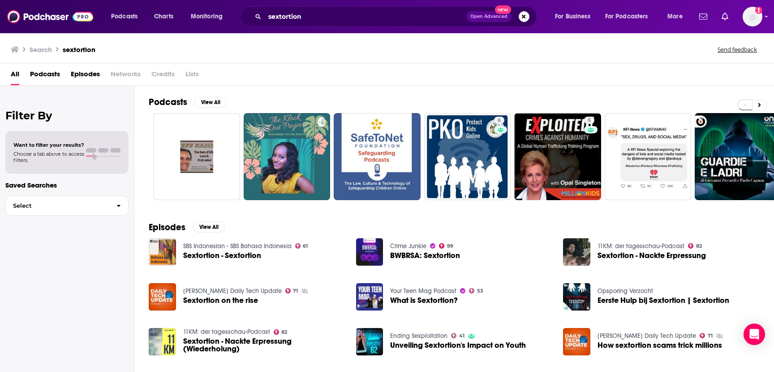
scroll to position [2, 0]
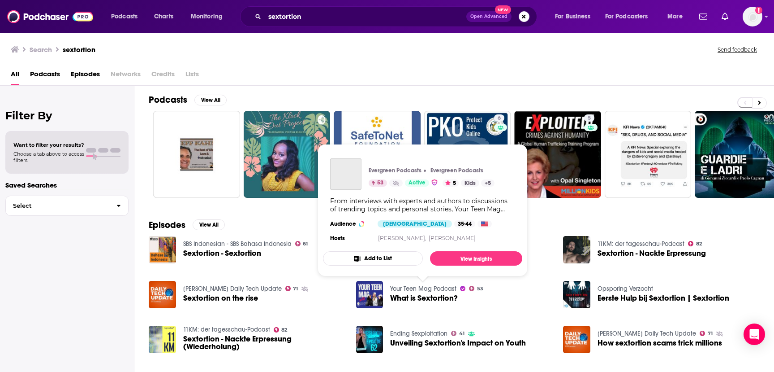
click at [422, 288] on link "Your Teen Mag Podcast" at bounding box center [423, 289] width 66 height 8
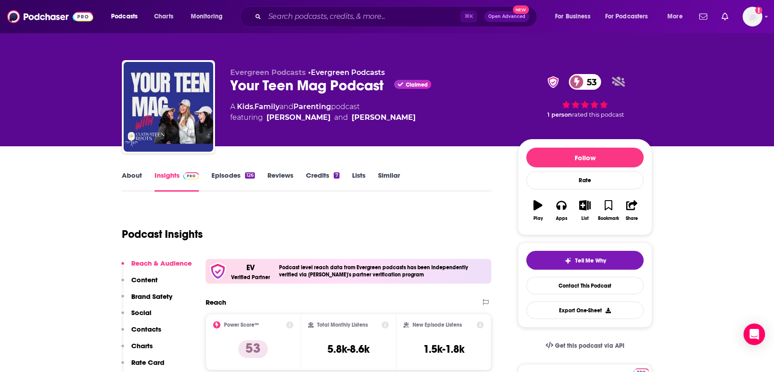
click at [318, 107] on link "Parenting" at bounding box center [313, 106] width 38 height 9
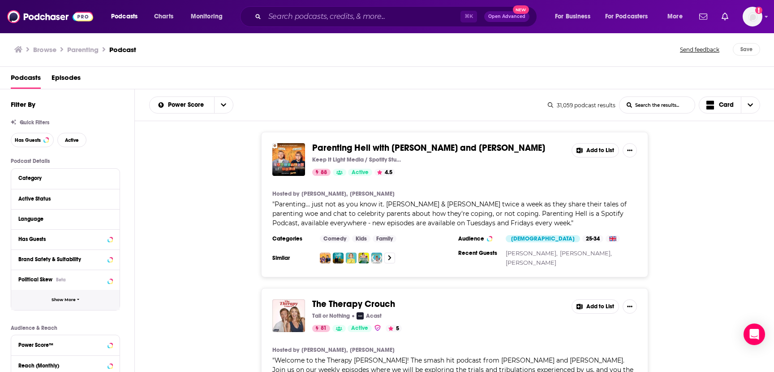
click at [66, 300] on span "Show More" at bounding box center [64, 299] width 24 height 5
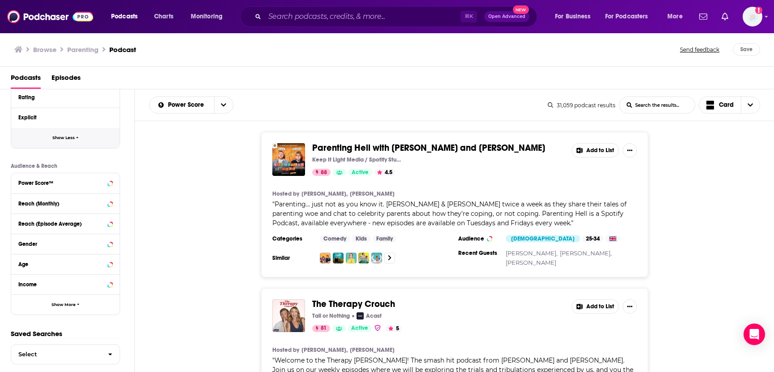
scroll to position [353, 0]
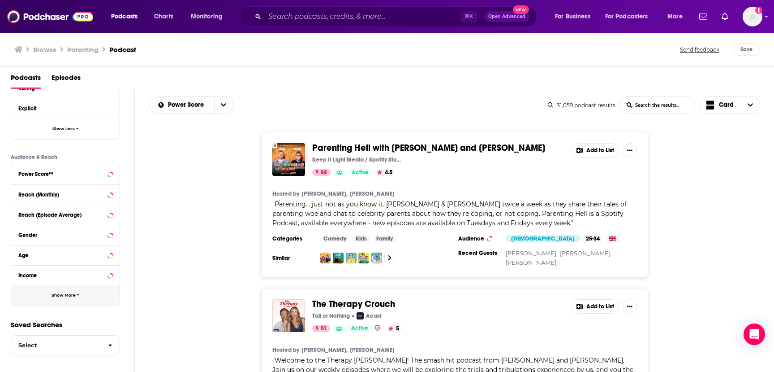
click at [69, 295] on span "Show More" at bounding box center [64, 295] width 24 height 5
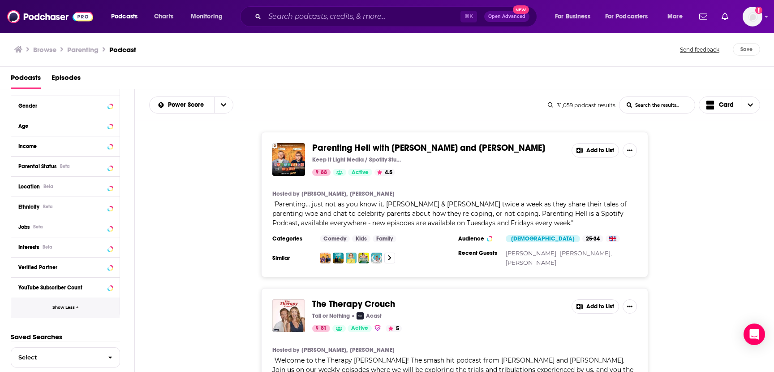
scroll to position [482, 0]
click at [110, 186] on icon at bounding box center [110, 186] width 4 height 2
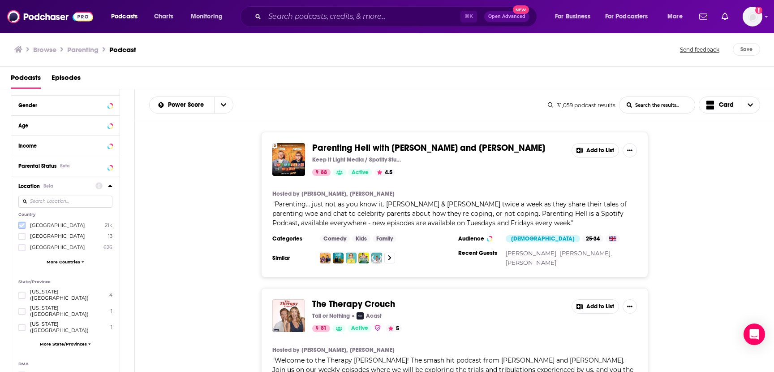
click at [22, 226] on icon at bounding box center [21, 225] width 5 height 4
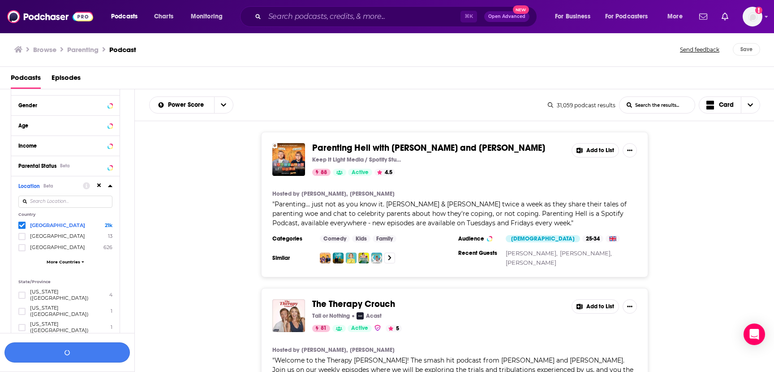
click at [72, 354] on button "button" at bounding box center [66, 352] width 125 height 20
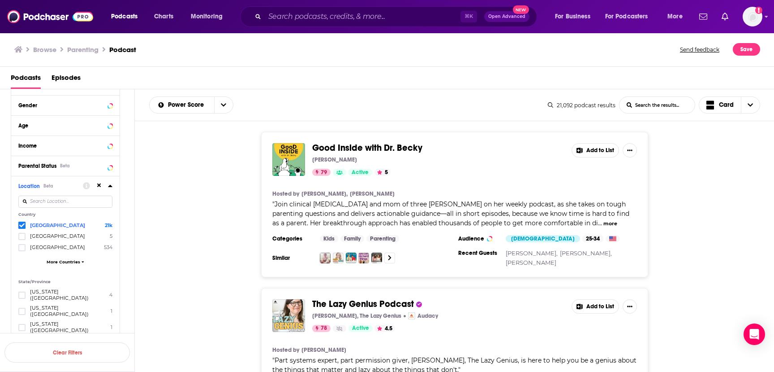
scroll to position [111, 0]
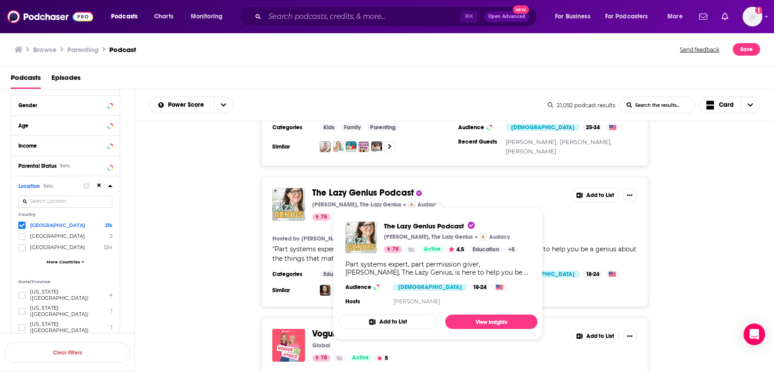
click at [372, 191] on span "The Lazy Genius Podcast" at bounding box center [363, 192] width 102 height 11
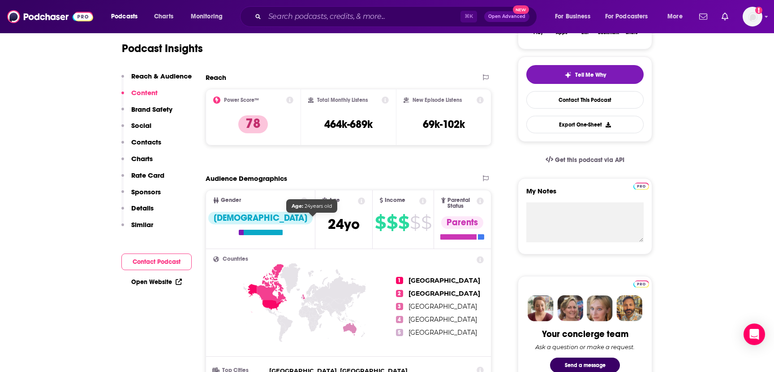
scroll to position [195, 0]
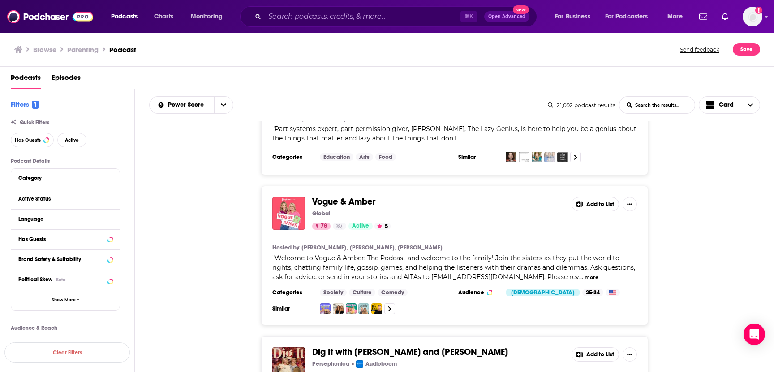
scroll to position [232, 0]
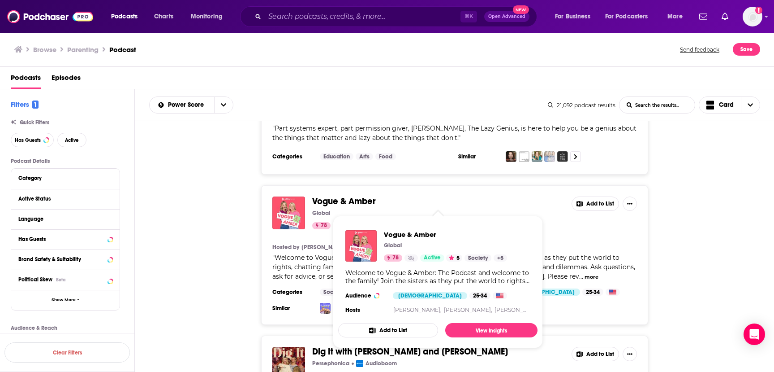
click at [350, 201] on span "Vogue & Amber" at bounding box center [344, 200] width 64 height 11
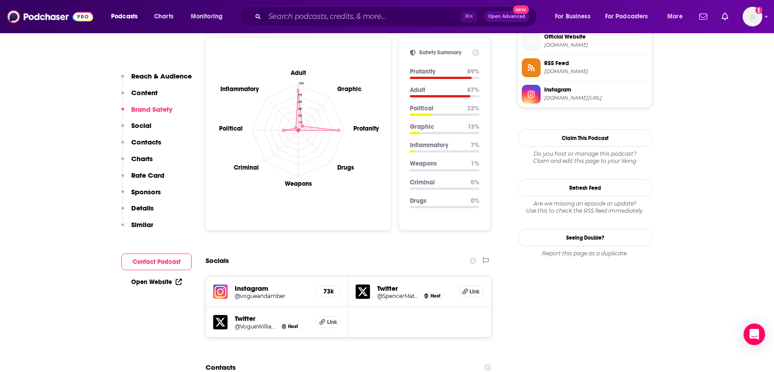
scroll to position [785, 0]
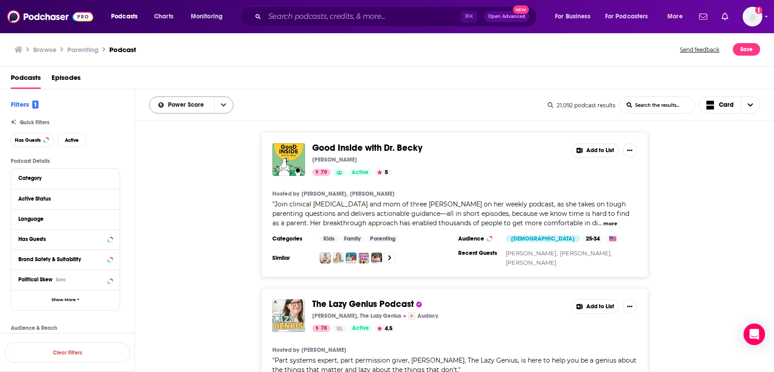
click at [221, 108] on button "open menu" at bounding box center [223, 105] width 19 height 16
click at [200, 124] on div "By Rating" at bounding box center [191, 120] width 84 height 15
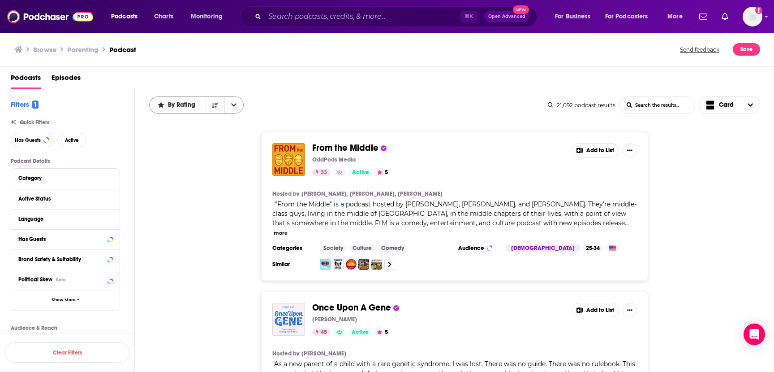
click at [199, 105] on span "By Rating" at bounding box center [178, 105] width 56 height 6
click at [189, 164] on span "Power Score" at bounding box center [202, 166] width 69 height 5
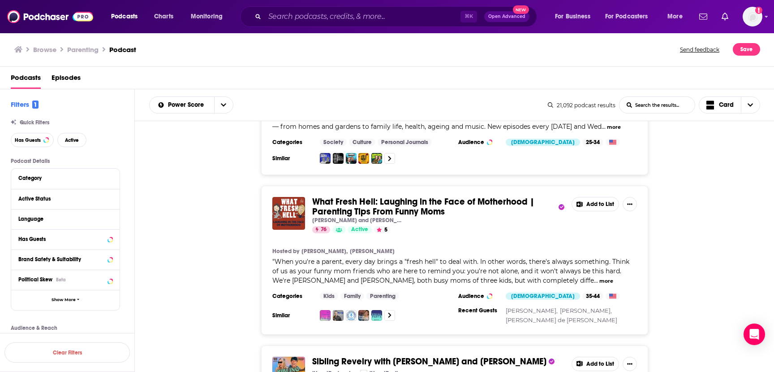
scroll to position [552, 0]
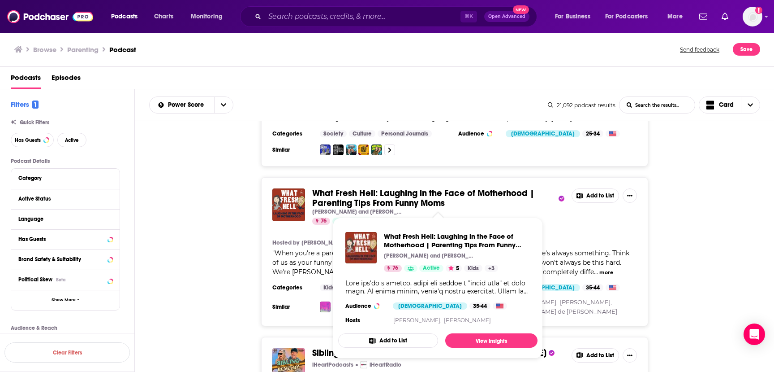
click at [415, 194] on span "What Fresh Hell: Laughing in the Face of Motherhood | Parenting Tips From Funny…" at bounding box center [423, 197] width 222 height 21
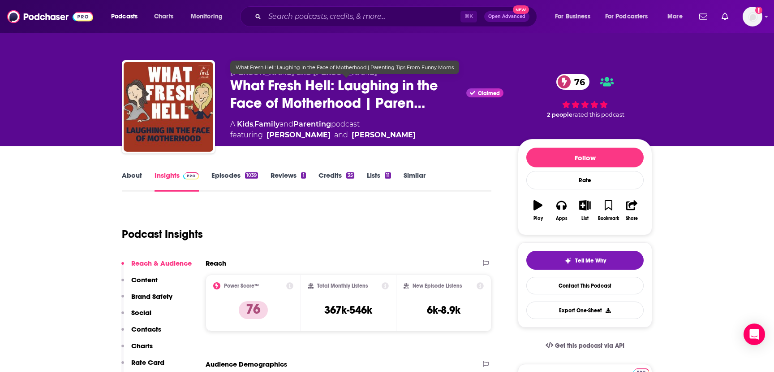
click at [313, 91] on span "What Fresh Hell: Laughing in the Face of Motherhood | Paren…" at bounding box center [346, 94] width 233 height 35
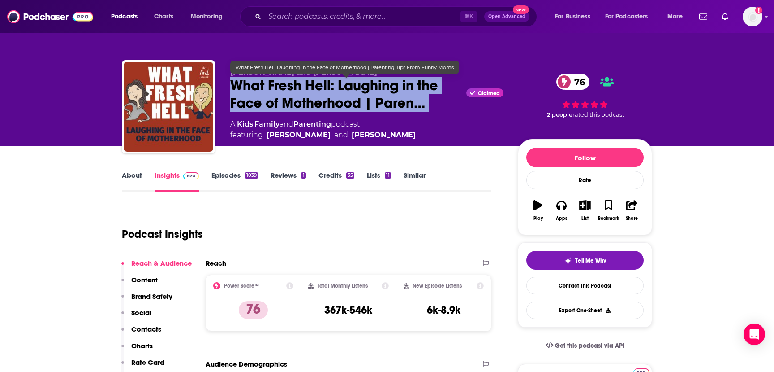
click at [313, 91] on span "What Fresh Hell: Laughing in the Face of Motherhood | Paren…" at bounding box center [346, 94] width 233 height 35
copy div "What Fresh Hell: Laughing in the Face of Motherhood | Paren…"
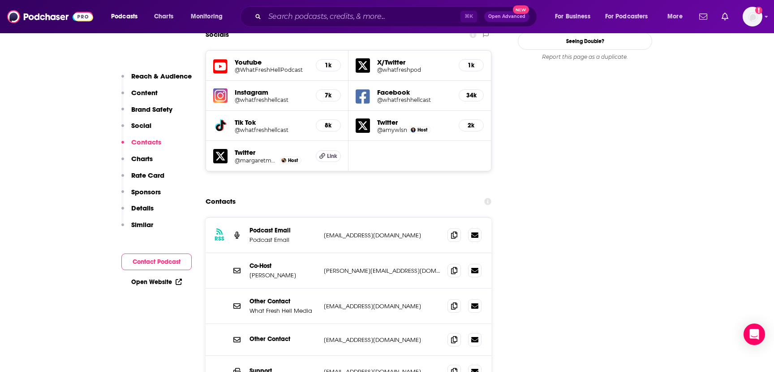
scroll to position [1067, 0]
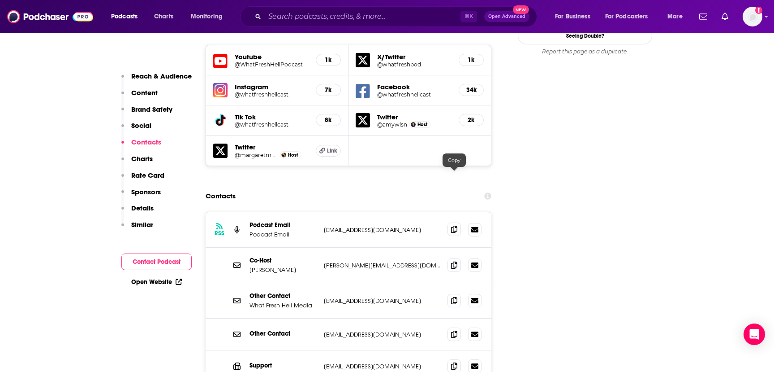
click at [450, 222] on span at bounding box center [454, 228] width 13 height 13
click at [453, 261] on icon at bounding box center [454, 264] width 6 height 7
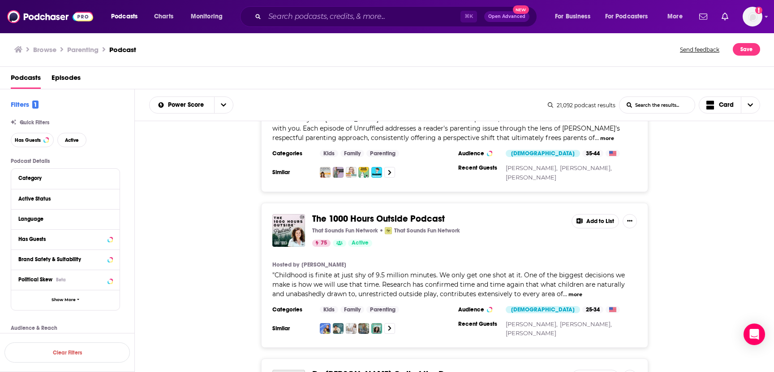
scroll to position [1027, 0]
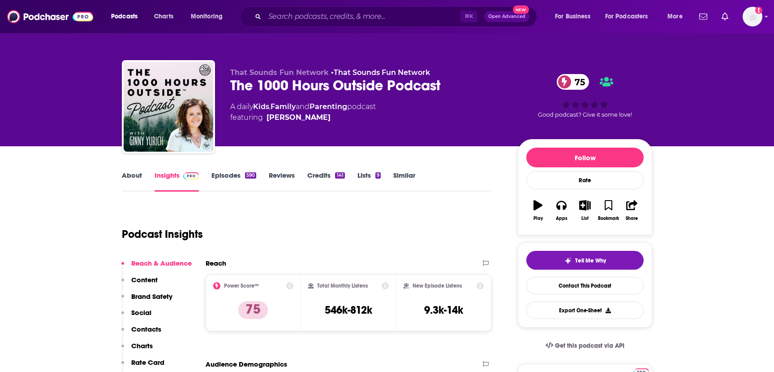
click at [302, 84] on div "The 1000 Hours Outside Podcast 75" at bounding box center [366, 85] width 273 height 17
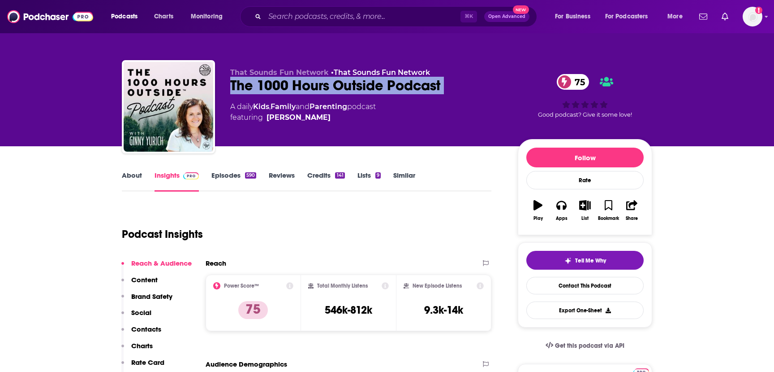
click at [302, 84] on div "The 1000 Hours Outside Podcast 75" at bounding box center [366, 85] width 273 height 17
copy div "The 1000 Hours Outside Podcast 75"
